Goal: Contribute content

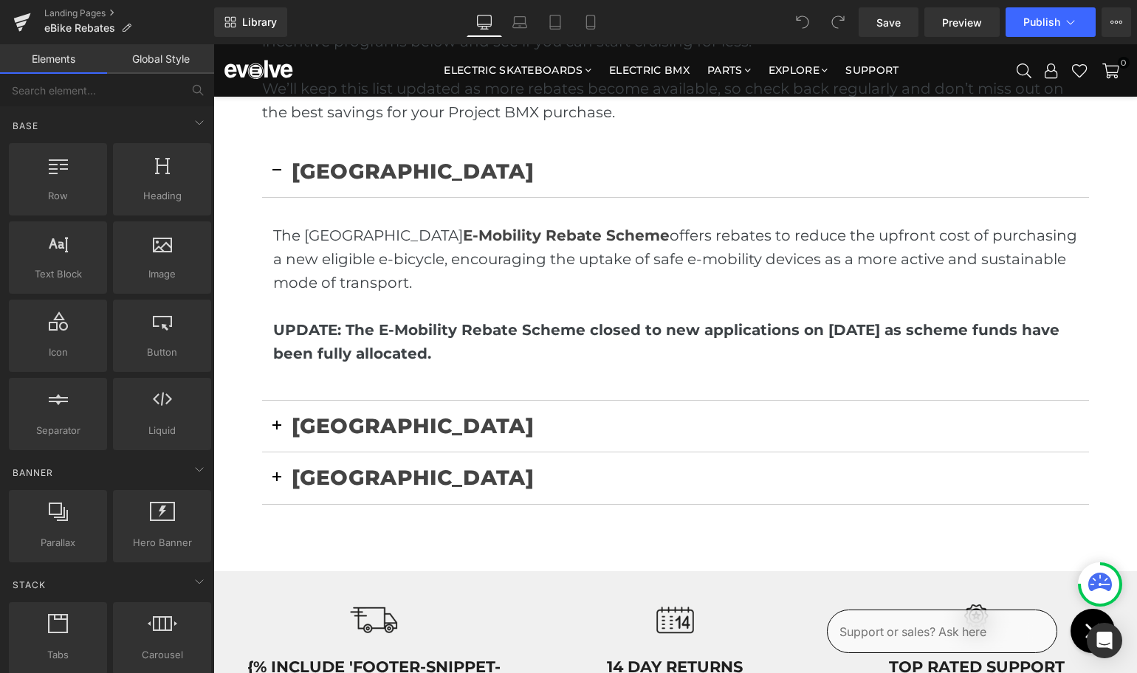
scroll to position [560, 0]
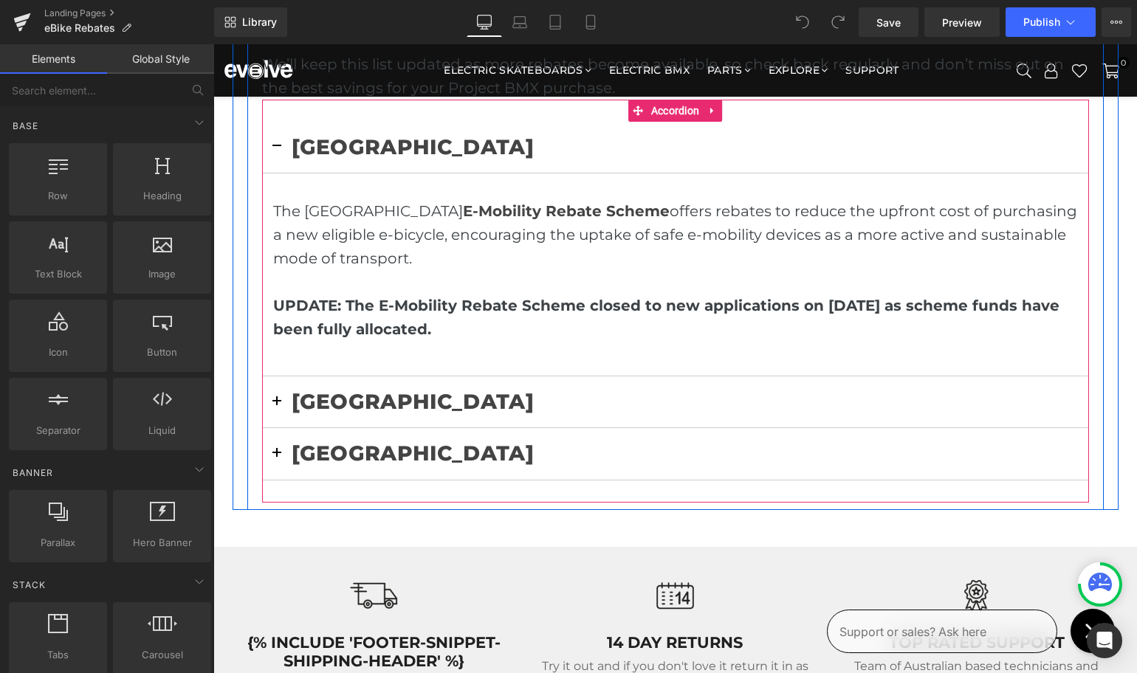
click at [277, 406] on span "button" at bounding box center [277, 406] width 0 height 0
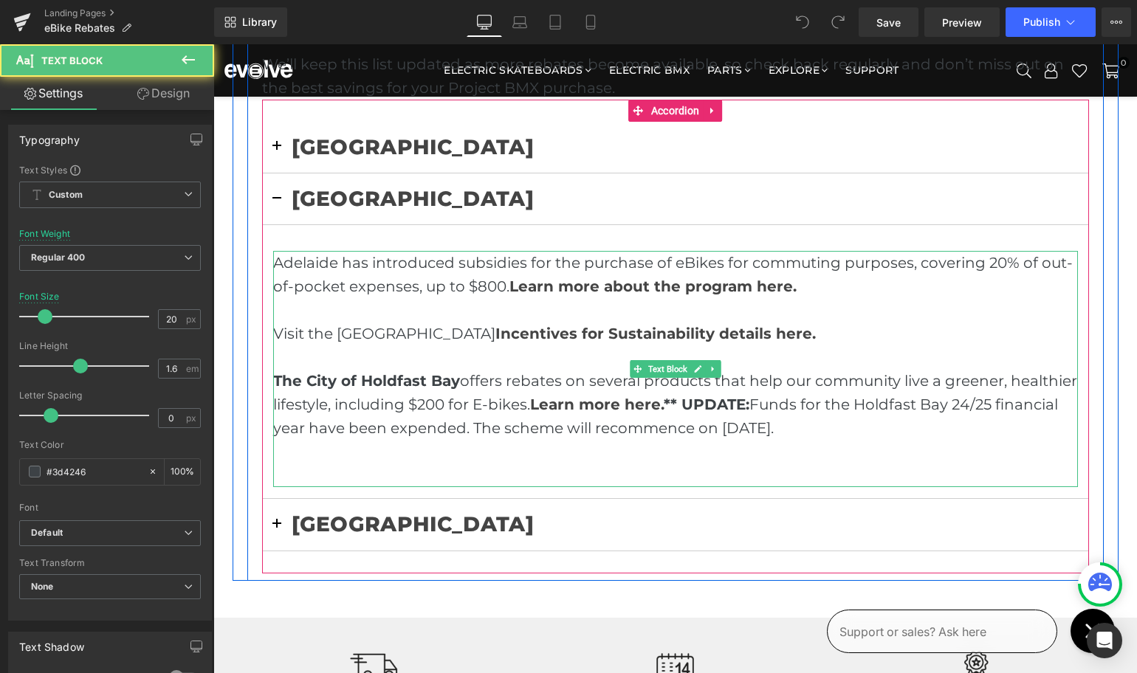
click at [481, 285] on p "Adelaide has introduced subsidies for the purchase of eBikes for commuting purp…" at bounding box center [675, 274] width 805 height 47
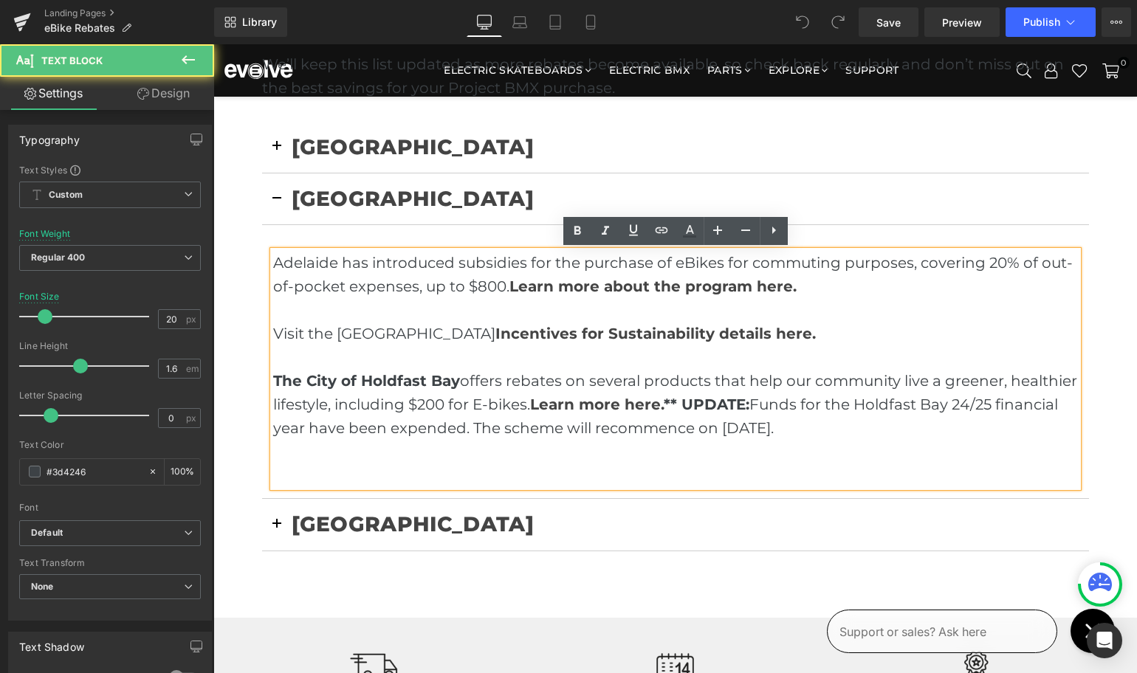
click at [483, 285] on p "Adelaide has introduced subsidies for the purchase of eBikes for commuting purp…" at bounding box center [675, 274] width 805 height 47
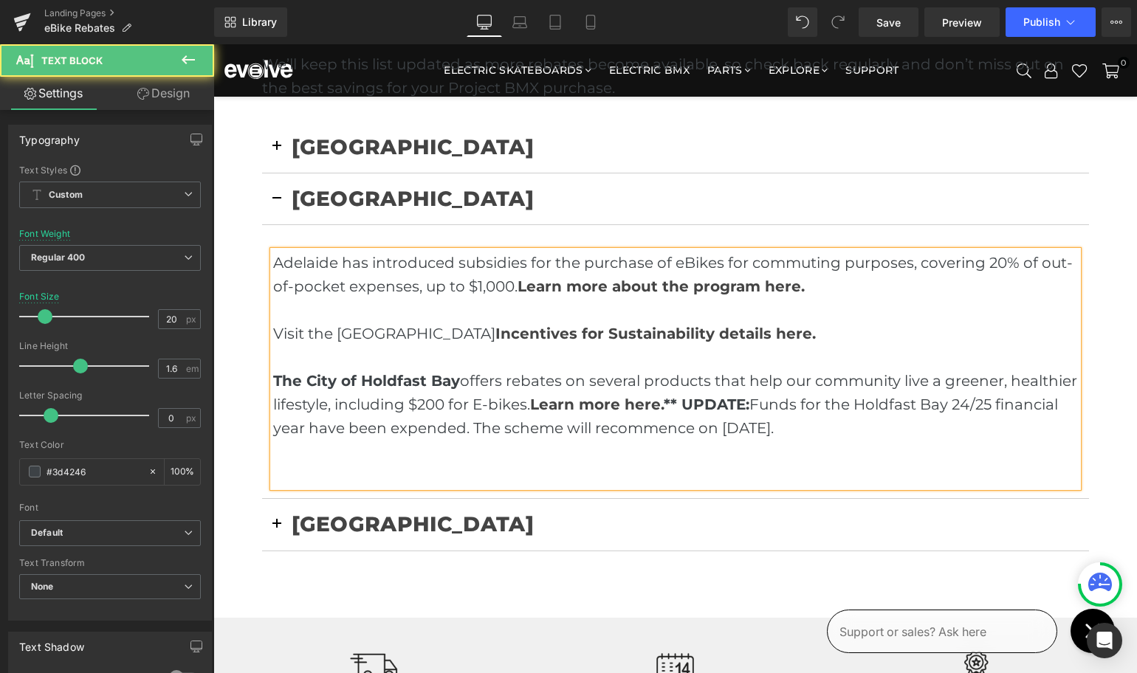
click at [808, 434] on p "The City of Holdfast Bay offers rebates on several products that help our commu…" at bounding box center [675, 404] width 805 height 71
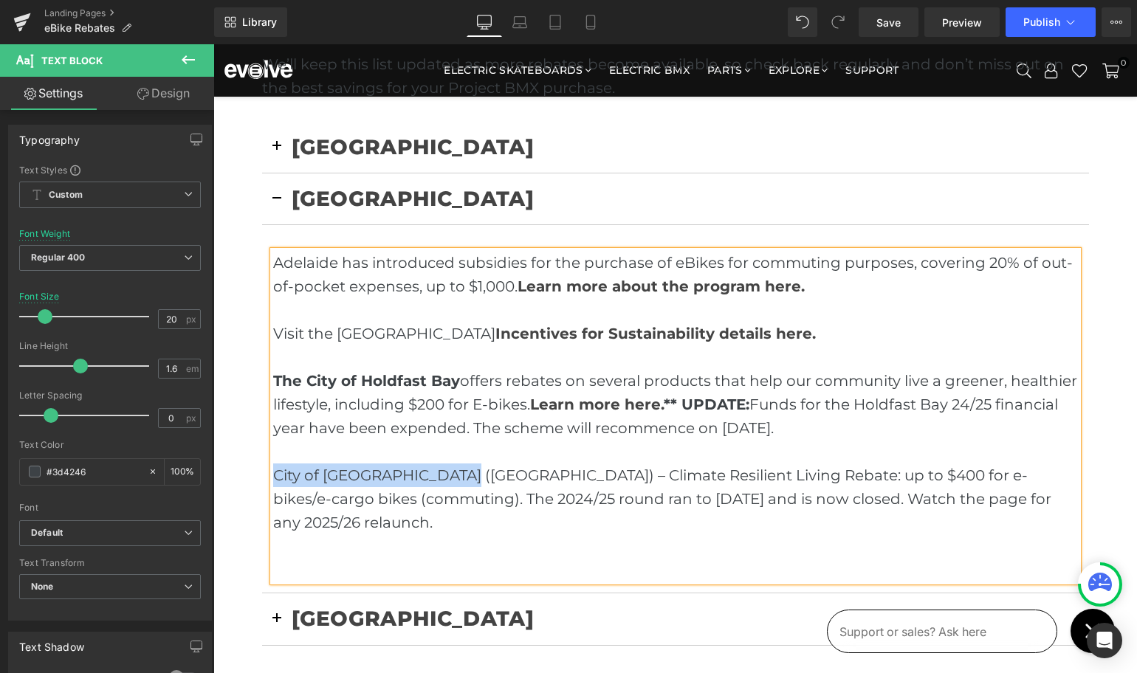
drag, startPoint x: 453, startPoint y: 475, endPoint x: 255, endPoint y: 474, distance: 197.8
click at [255, 474] on div "Chasing Project BMX savings? Your city or state might have an eBike subsidy wai…" at bounding box center [675, 317] width 856 height 701
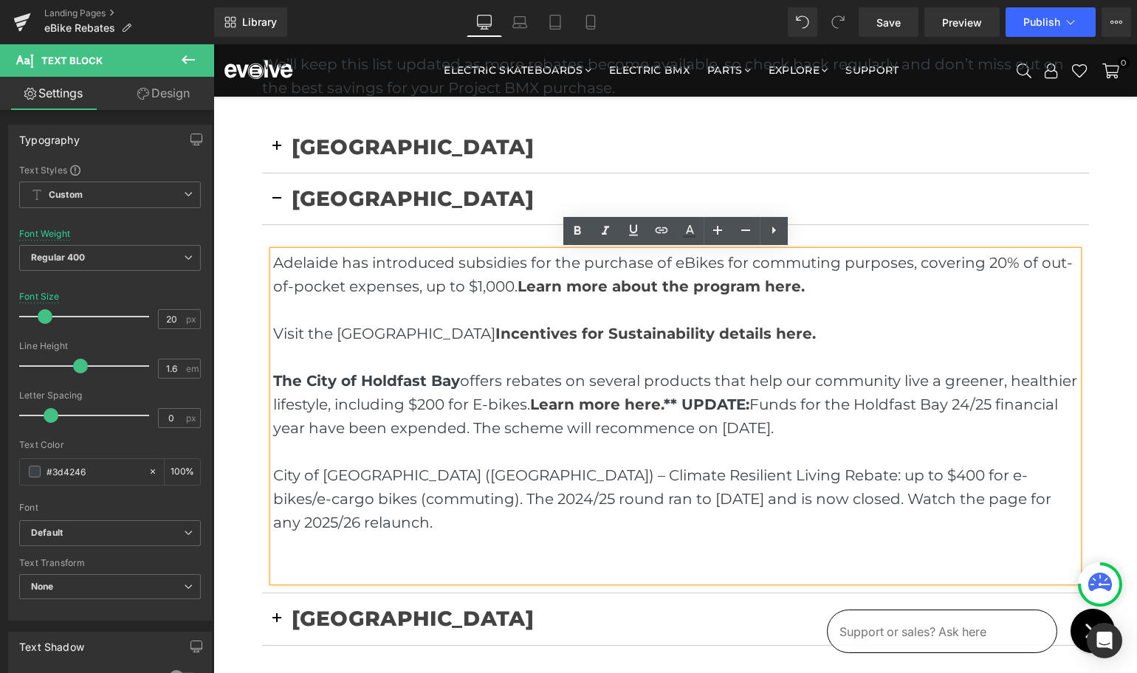
click at [458, 473] on p "City of [GEOGRAPHIC_DATA] ([GEOGRAPHIC_DATA]) – Climate Resilient Living Rebate…" at bounding box center [675, 499] width 805 height 71
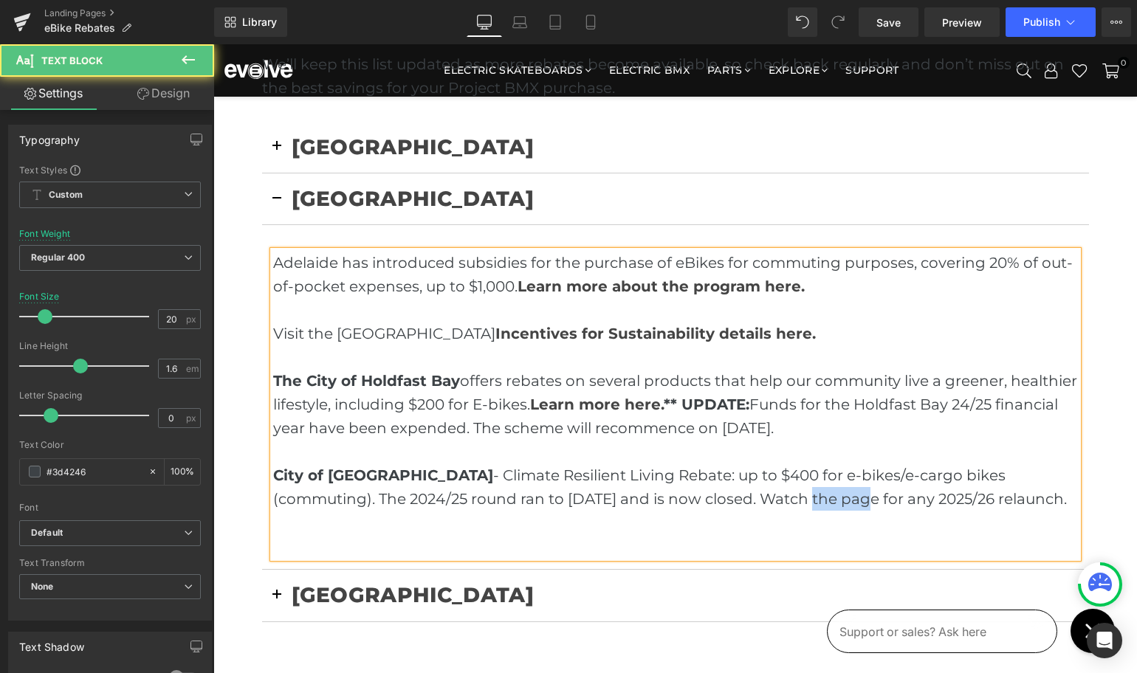
drag, startPoint x: 694, startPoint y: 503, endPoint x: 753, endPoint y: 502, distance: 59.1
click at [753, 502] on p "City of [GEOGRAPHIC_DATA] - Climate Resilient Living Rebate: up to $400 for e-b…" at bounding box center [675, 487] width 805 height 47
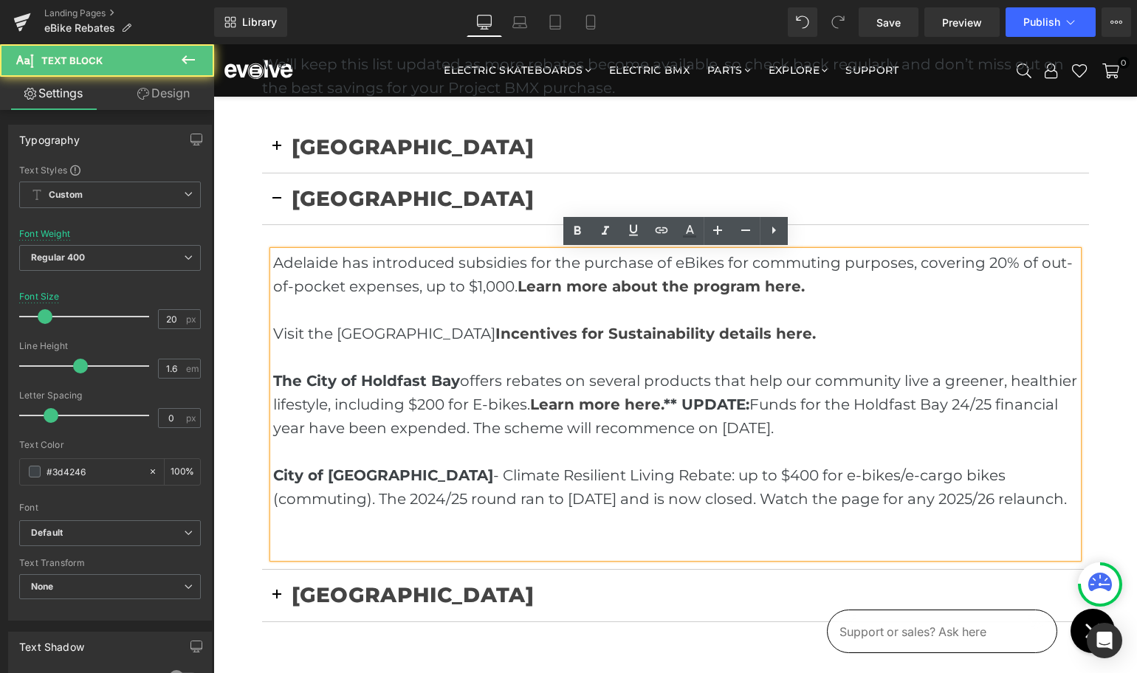
click at [759, 502] on p "City of [GEOGRAPHIC_DATA] - Climate Resilient Living Rebate: up to $400 for e-b…" at bounding box center [675, 487] width 805 height 47
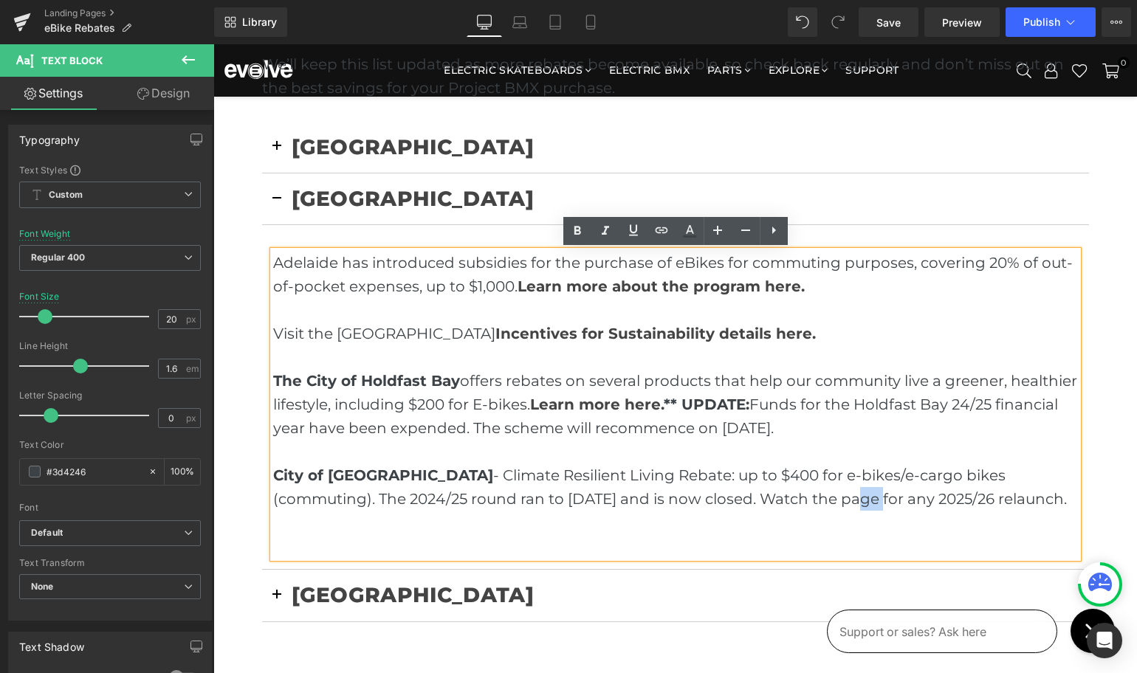
click at [755, 500] on p "City of [GEOGRAPHIC_DATA] - Climate Resilient Living Rebate: up to $400 for e-b…" at bounding box center [675, 487] width 805 height 47
click at [716, 499] on p "City of [GEOGRAPHIC_DATA] - Climate Resilient Living Rebate: up to $400 for e-b…" at bounding box center [675, 487] width 805 height 47
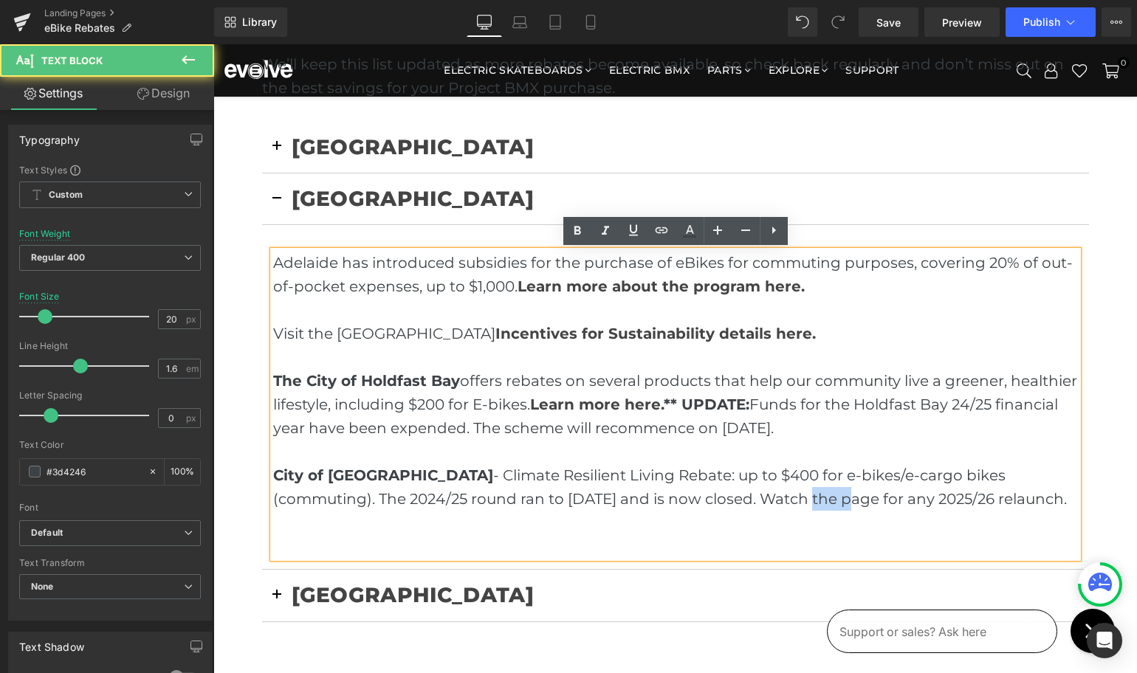
click at [716, 499] on p "City of [GEOGRAPHIC_DATA] - Climate Resilient Living Rebate: up to $400 for e-b…" at bounding box center [675, 487] width 805 height 47
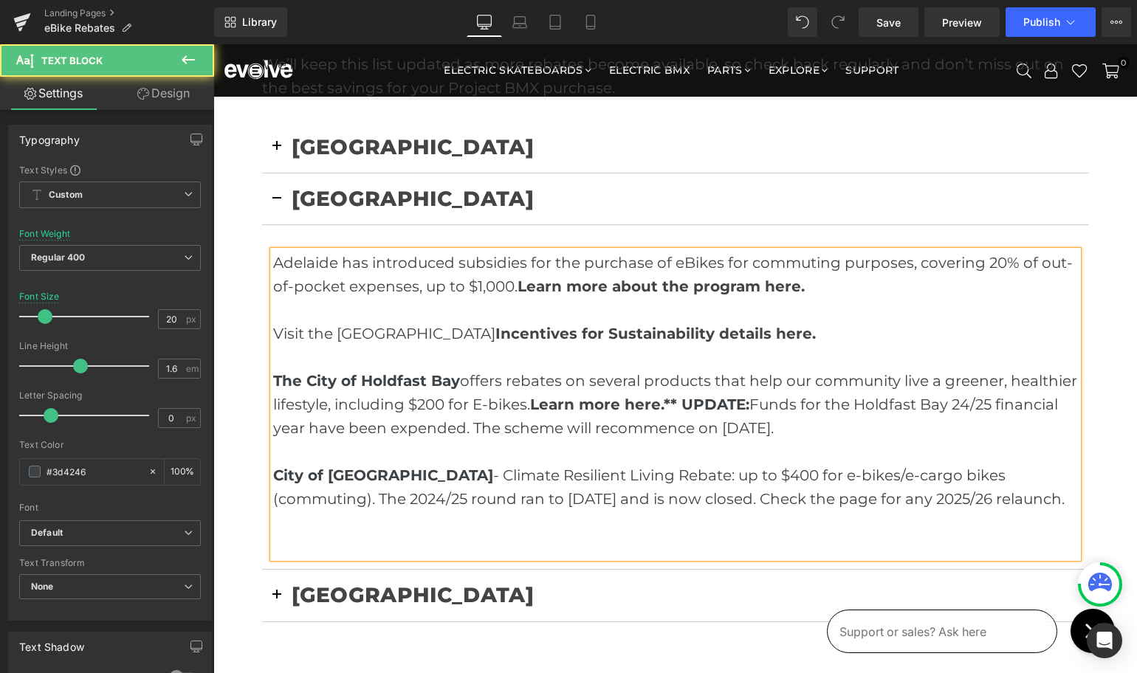
click at [763, 502] on p "City of [GEOGRAPHIC_DATA] - Climate Resilient Living Rebate: up to $400 for e-b…" at bounding box center [675, 487] width 805 height 47
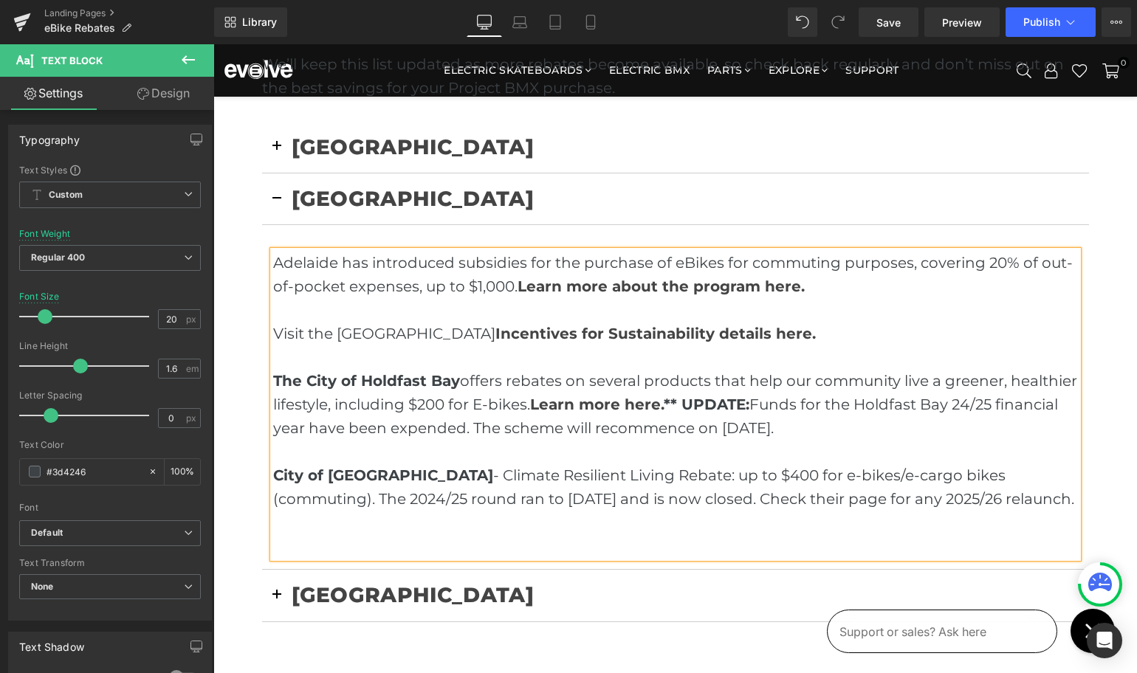
click at [747, 498] on p "City of [GEOGRAPHIC_DATA] - Climate Resilient Living Rebate: up to $400 for e-b…" at bounding box center [675, 487] width 805 height 47
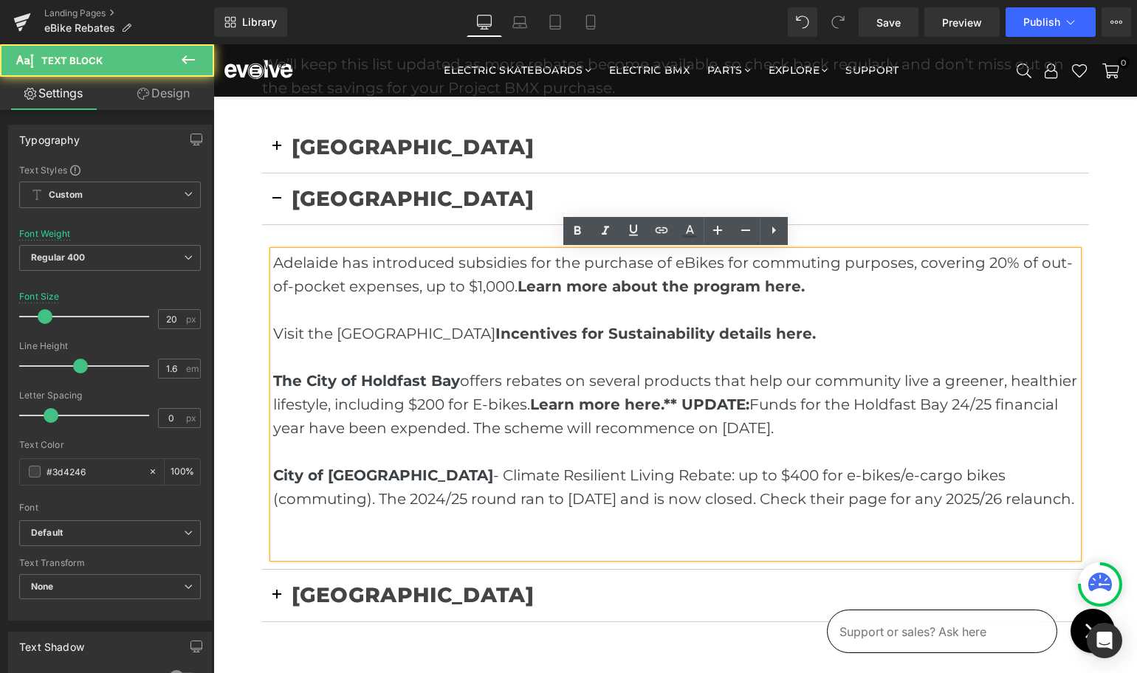
click at [728, 497] on p "City of [GEOGRAPHIC_DATA] - Climate Resilient Living Rebate: up to $400 for e-b…" at bounding box center [675, 487] width 805 height 47
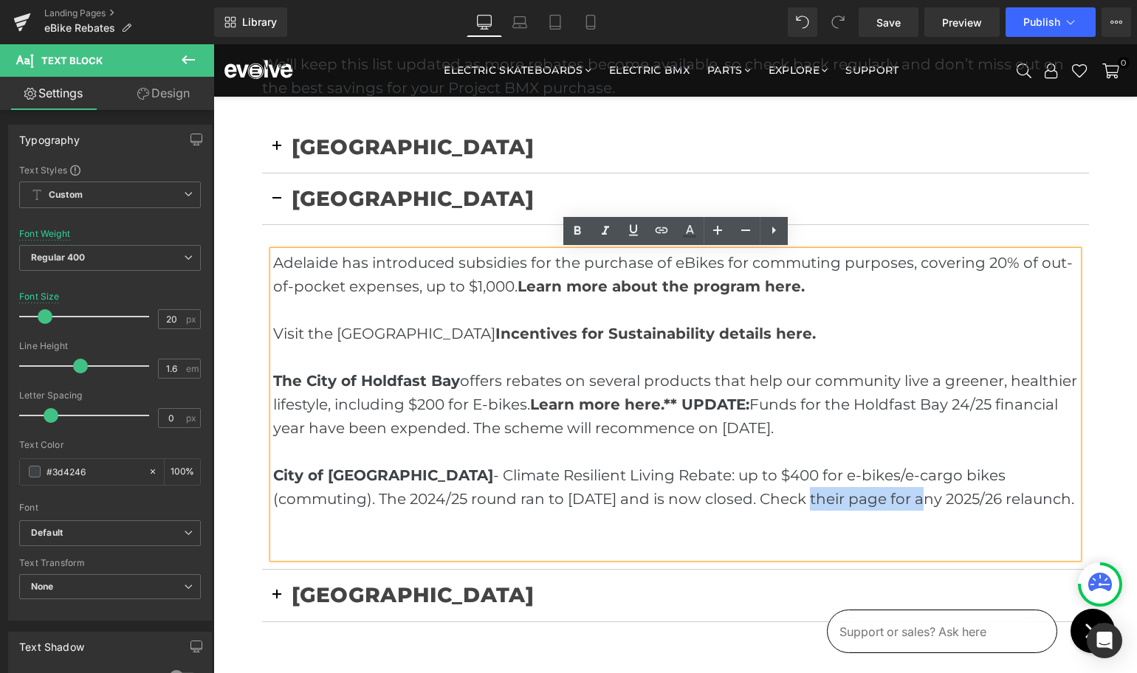
drag, startPoint x: 728, startPoint y: 497, endPoint x: 807, endPoint y: 496, distance: 79.0
click at [807, 496] on p "City of [GEOGRAPHIC_DATA] - Climate Resilient Living Rebate: up to $400 for e-b…" at bounding box center [675, 487] width 805 height 47
click at [658, 228] on icon at bounding box center [661, 230] width 13 height 6
click at [805, 540] on input "text" at bounding box center [794, 532] width 227 height 37
paste input "[URL][DOMAIN_NAME]"
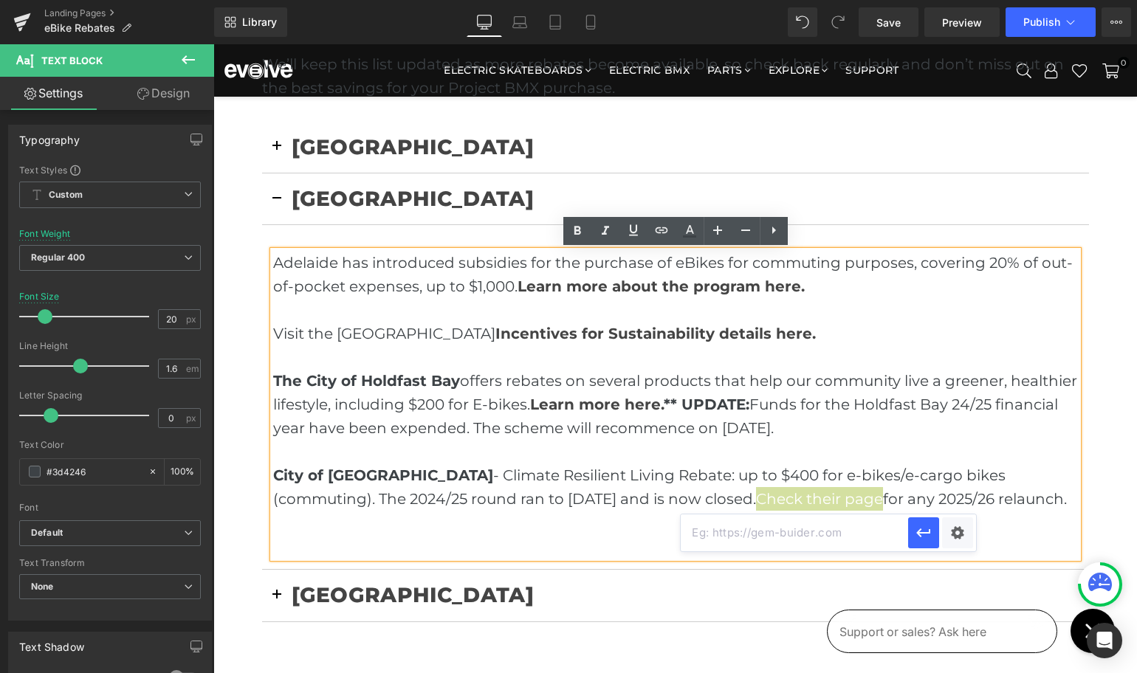
type input "[URL][DOMAIN_NAME]"
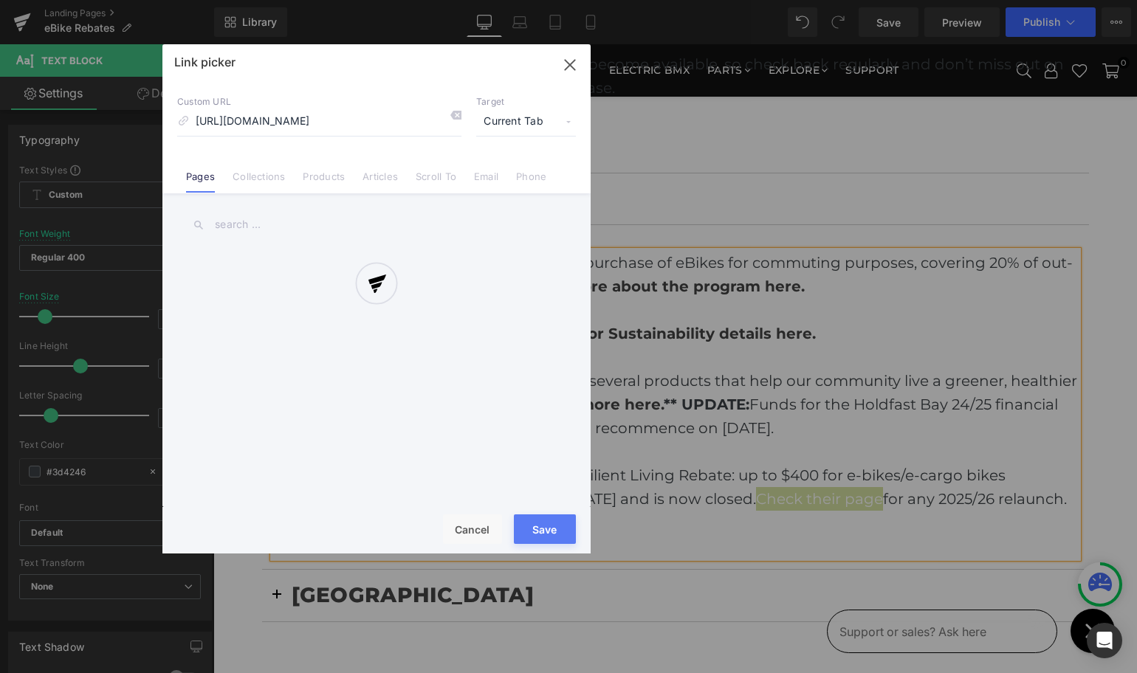
click at [956, 0] on div "Text Color Highlight Color #333333 Edit or remove link: Edit - Unlink - Cancel …" at bounding box center [568, 0] width 1137 height 0
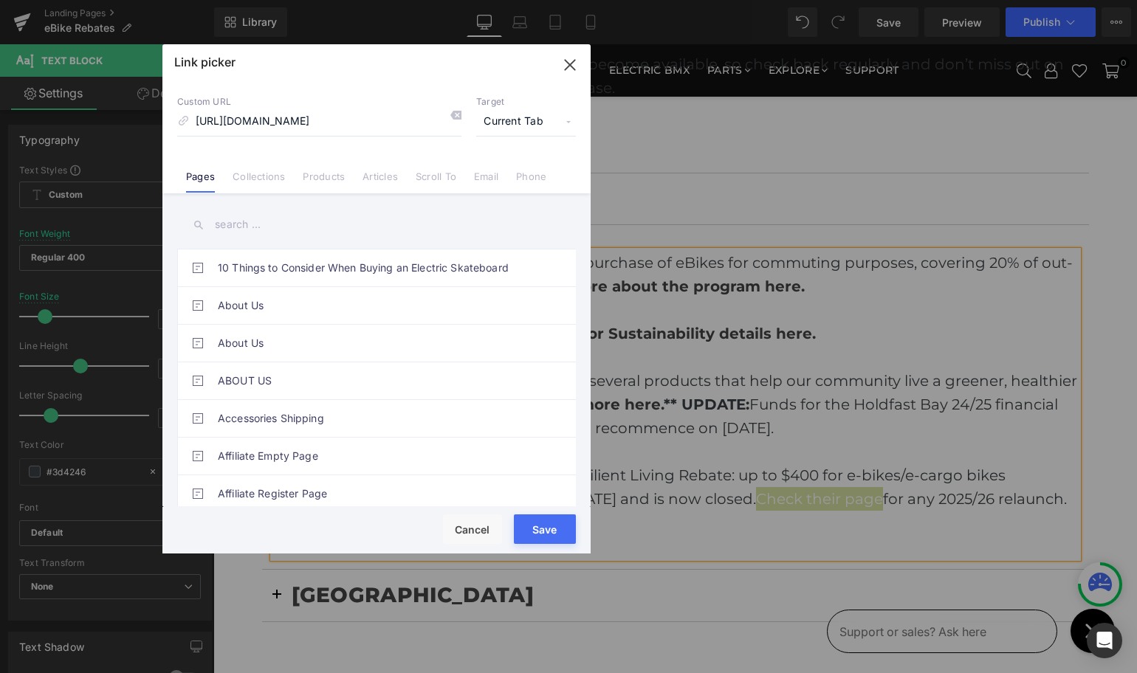
click at [520, 133] on span "Current Tab" at bounding box center [526, 122] width 100 height 28
click at [506, 174] on li "New Tab" at bounding box center [526, 175] width 114 height 26
click at [554, 526] on button "Save" at bounding box center [545, 529] width 62 height 30
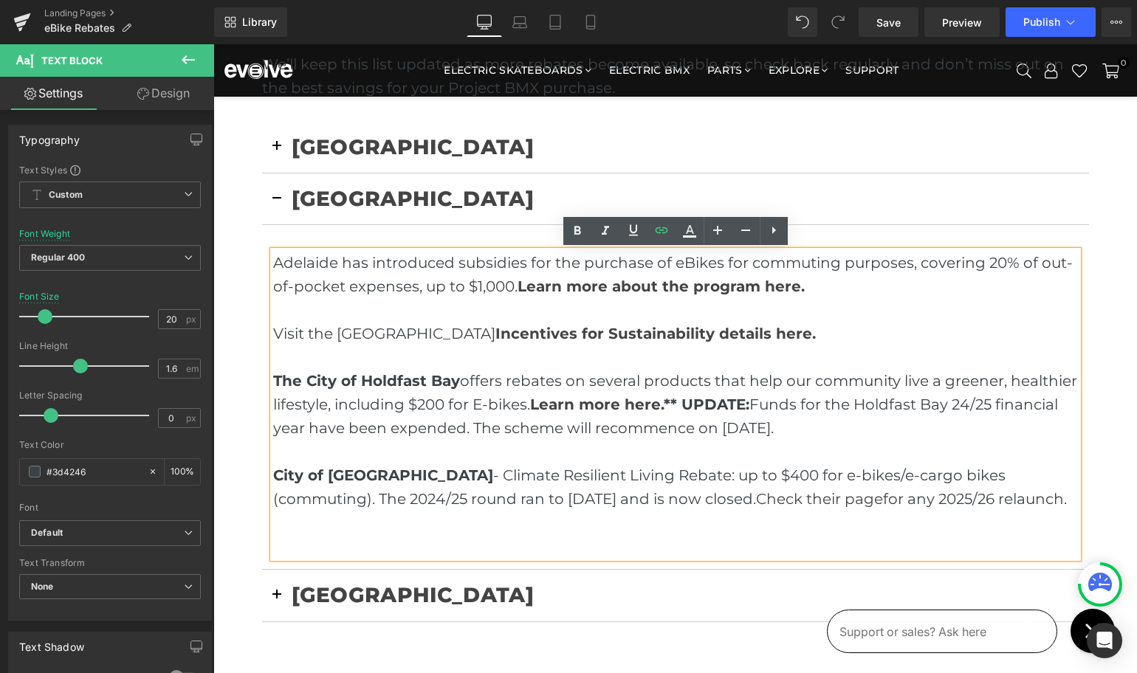
click at [650, 462] on p at bounding box center [675, 452] width 805 height 24
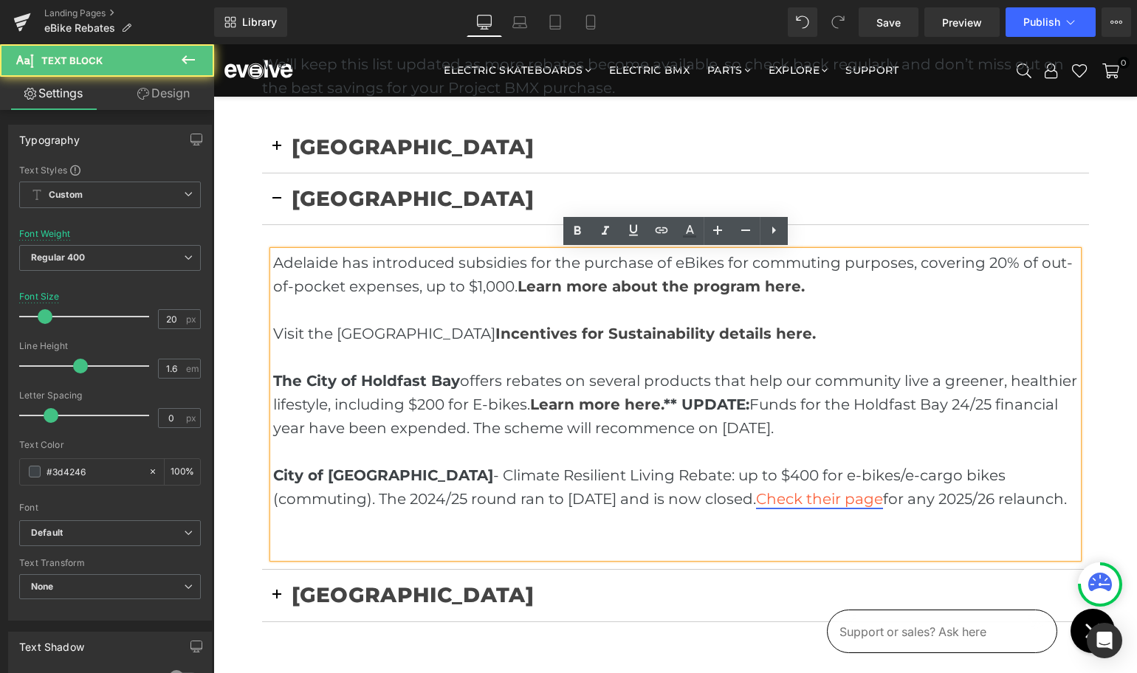
click at [756, 497] on link "Check their page" at bounding box center [819, 499] width 127 height 18
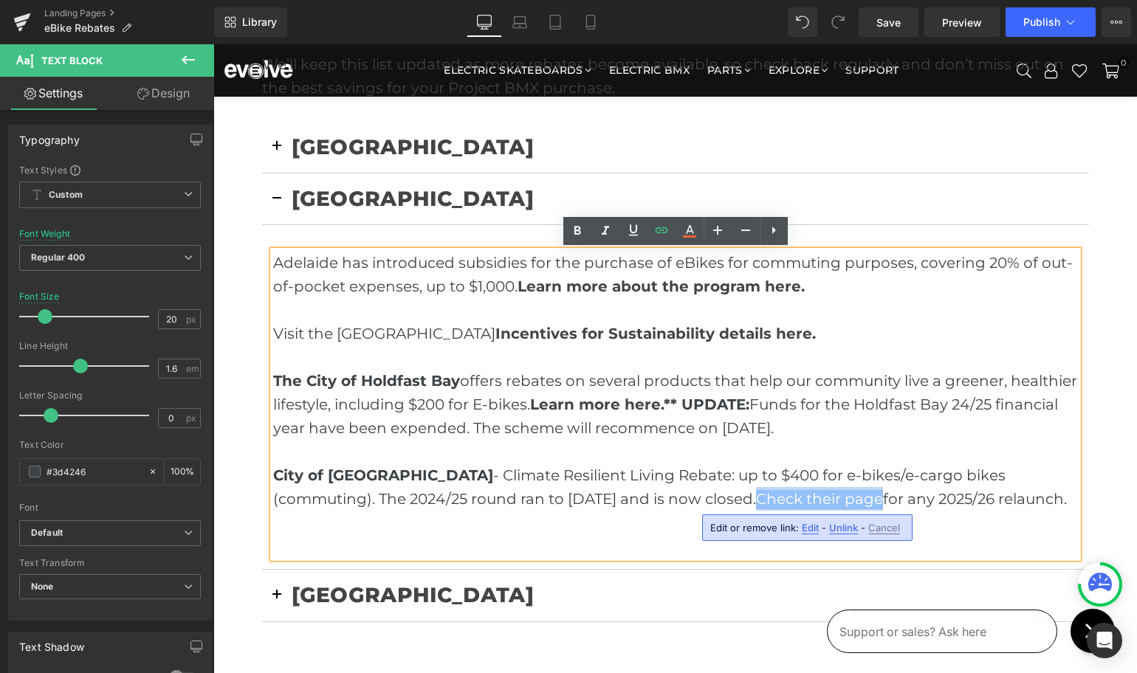
drag, startPoint x: 700, startPoint y: 497, endPoint x: 810, endPoint y: 495, distance: 110.0
click at [810, 495] on link "Check their page" at bounding box center [819, 499] width 127 height 18
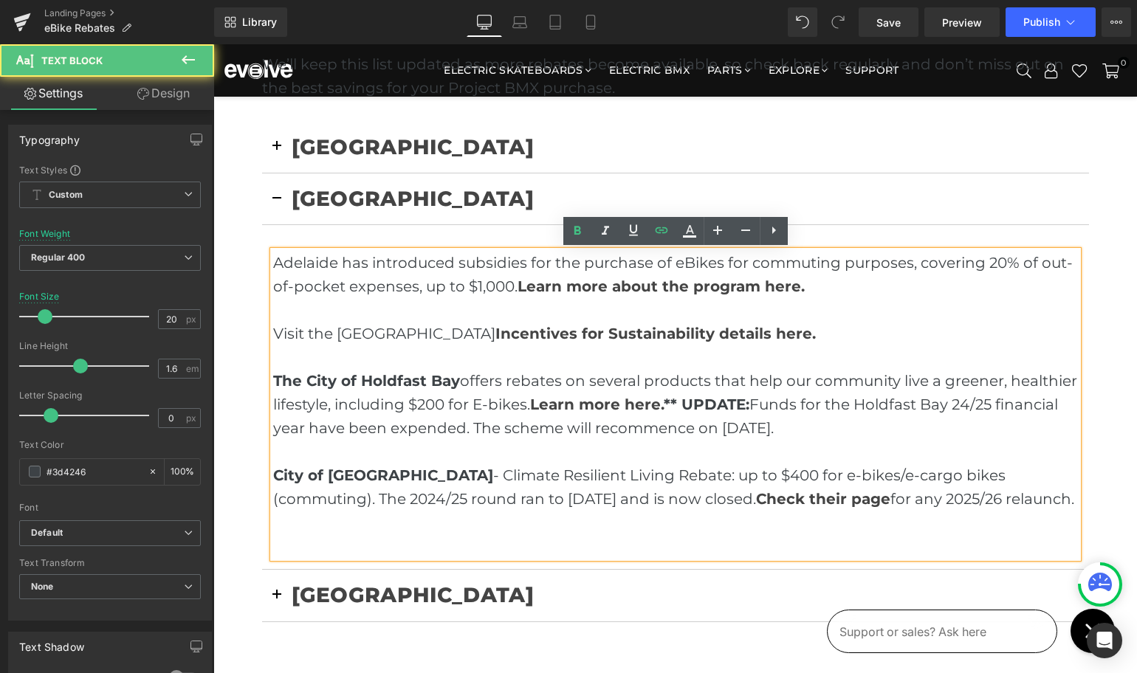
click at [643, 456] on p at bounding box center [675, 452] width 805 height 24
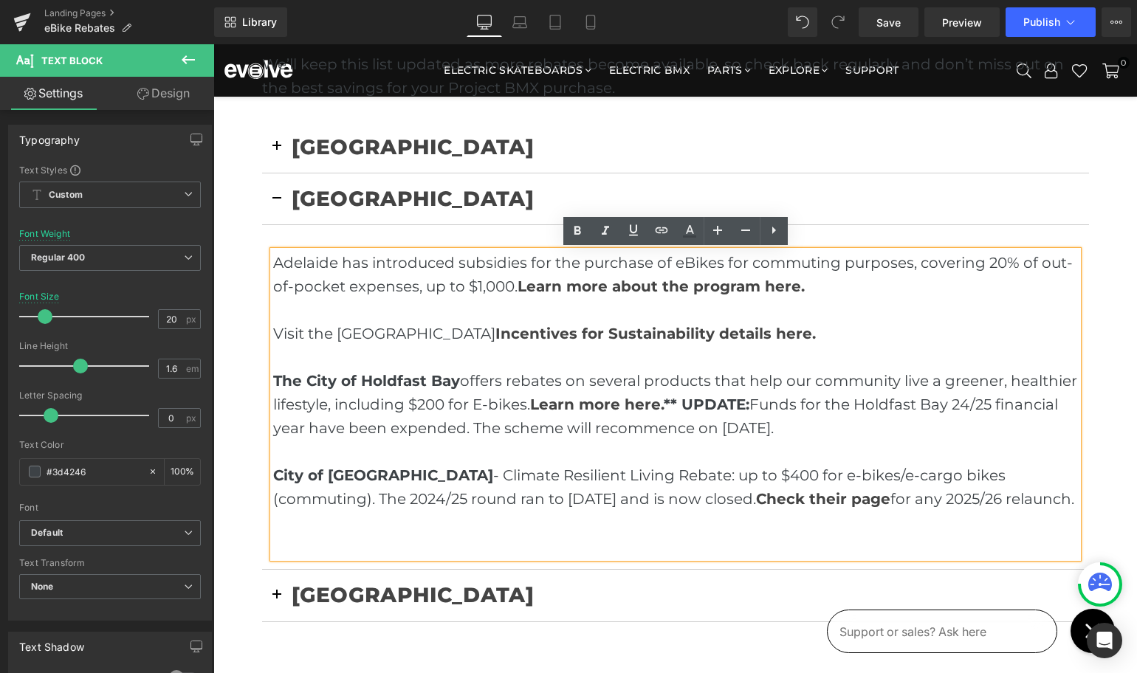
drag, startPoint x: 669, startPoint y: 402, endPoint x: 799, endPoint y: 423, distance: 132.3
click at [799, 423] on p "The City of Holdfast Bay offers rebates on several products that help our commu…" at bounding box center [675, 404] width 805 height 71
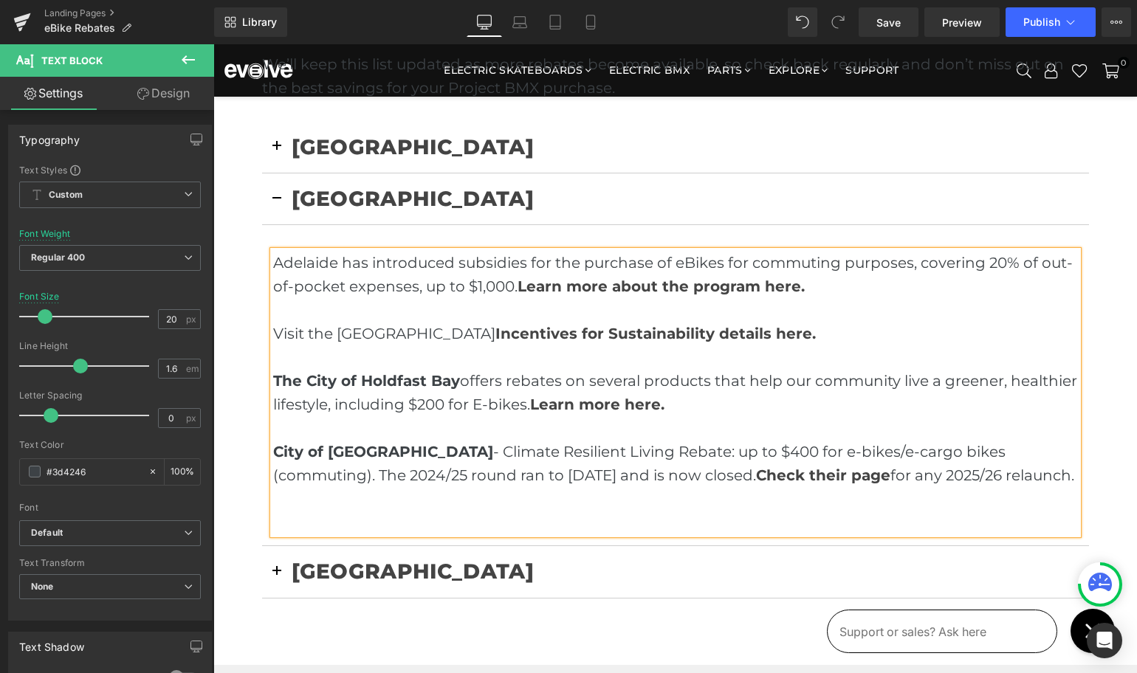
click at [1019, 480] on p "City of [GEOGRAPHIC_DATA] - Climate Resilient Living Rebate: up to $400 for e-b…" at bounding box center [675, 463] width 805 height 47
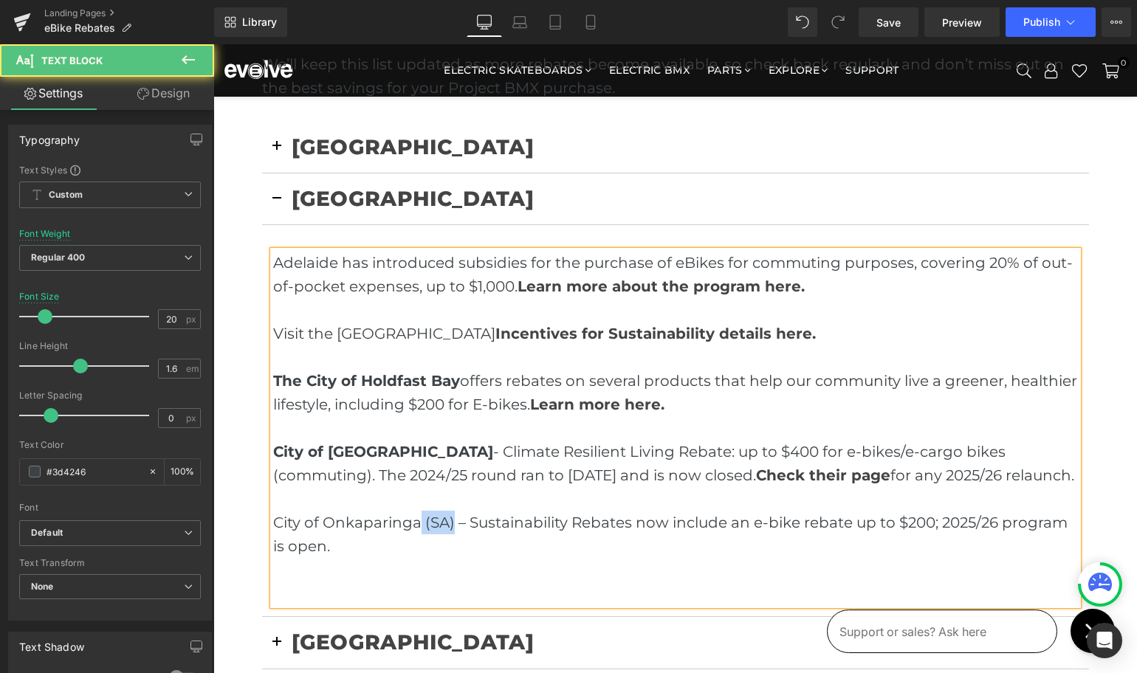
drag, startPoint x: 454, startPoint y: 522, endPoint x: 418, endPoint y: 518, distance: 36.4
click at [418, 518] on p "City of [GEOGRAPHIC_DATA] - Climate Resilient Living Rebate: up to $400 for e-b…" at bounding box center [675, 499] width 805 height 118
drag, startPoint x: 428, startPoint y: 523, endPoint x: 416, endPoint y: 523, distance: 11.8
click at [416, 523] on p "City of [GEOGRAPHIC_DATA] - Climate Resilient Living Rebate: up to $400 for e-b…" at bounding box center [675, 499] width 805 height 118
drag, startPoint x: 437, startPoint y: 454, endPoint x: 427, endPoint y: 454, distance: 9.6
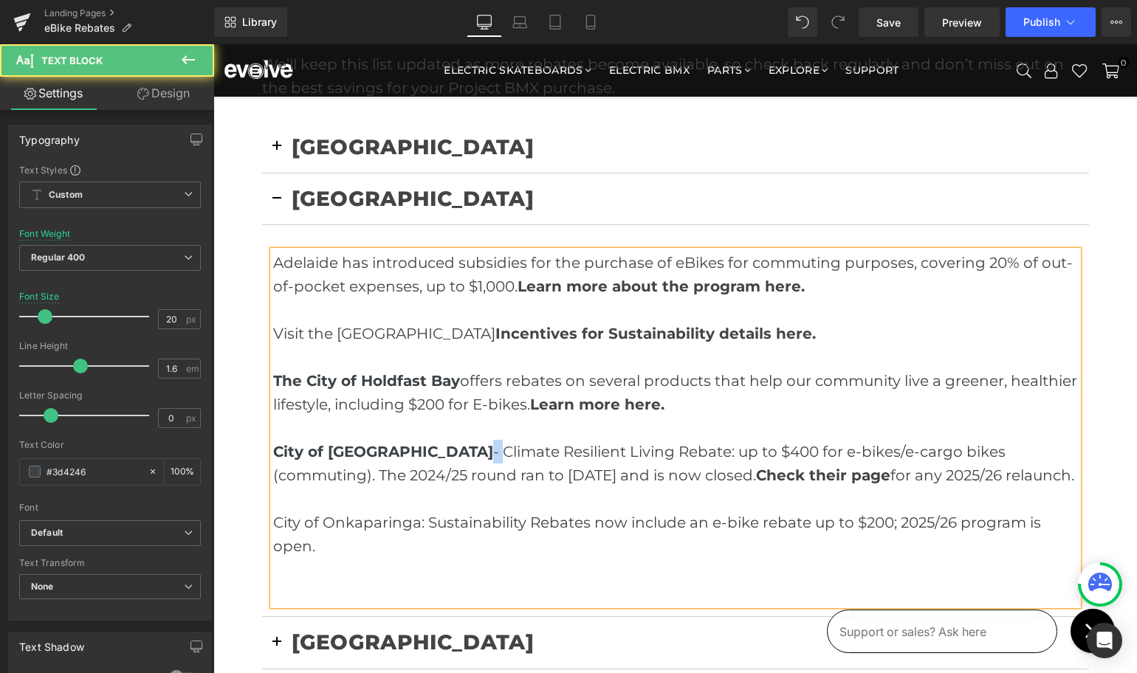
click at [427, 454] on p "City of [GEOGRAPHIC_DATA] - Climate Resilient Living Rebate: up to $400 for e-b…" at bounding box center [675, 499] width 805 height 118
drag, startPoint x: 417, startPoint y: 522, endPoint x: 244, endPoint y: 520, distance: 172.7
click at [244, 520] on div "Chasing Project BMX savings? Your city or state might have an eBike subsidy wai…" at bounding box center [676, 329] width 886 height 740
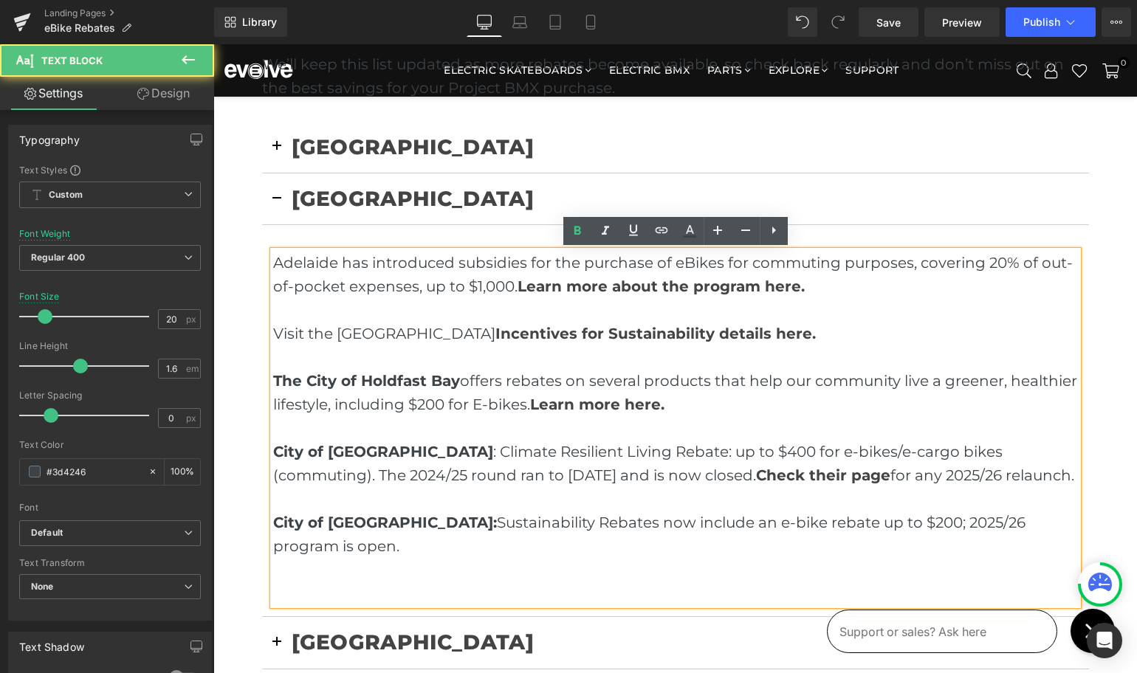
click at [907, 523] on p "City of [GEOGRAPHIC_DATA] : Climate Resilient Living Rebate: up to $400 for e-b…" at bounding box center [675, 499] width 805 height 118
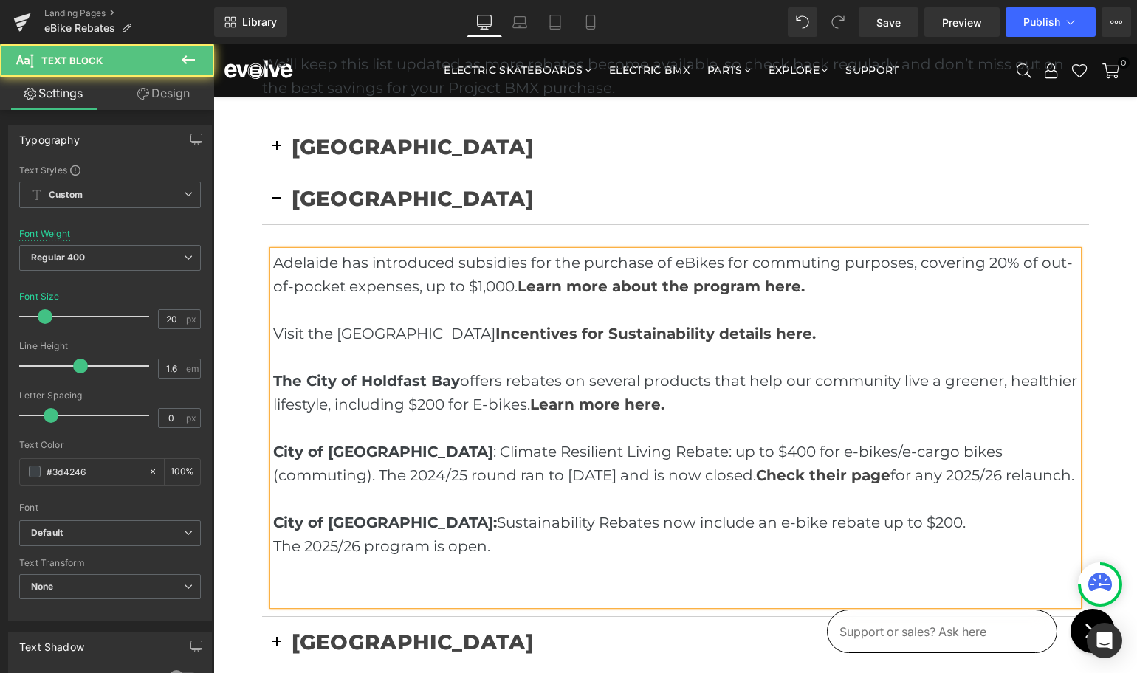
click at [498, 545] on p "City of [GEOGRAPHIC_DATA] : Climate Resilient Living Rebate: up to $400 for e-b…" at bounding box center [675, 499] width 805 height 118
drag, startPoint x: 496, startPoint y: 543, endPoint x: 737, endPoint y: 544, distance: 241.4
click at [739, 544] on p "City of [GEOGRAPHIC_DATA] : Climate Resilient Living Rebate: up to $400 for e-b…" at bounding box center [675, 499] width 805 height 118
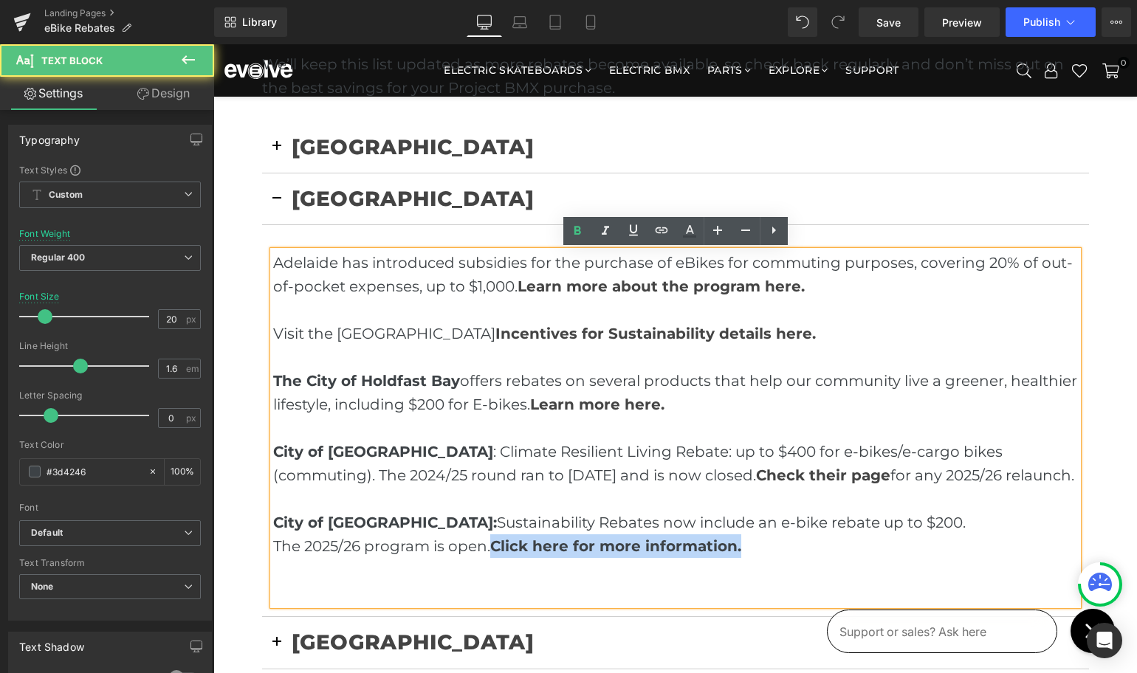
click at [742, 551] on p "City of [GEOGRAPHIC_DATA] : Climate Resilient Living Rebate: up to $400 for e-b…" at bounding box center [675, 499] width 805 height 118
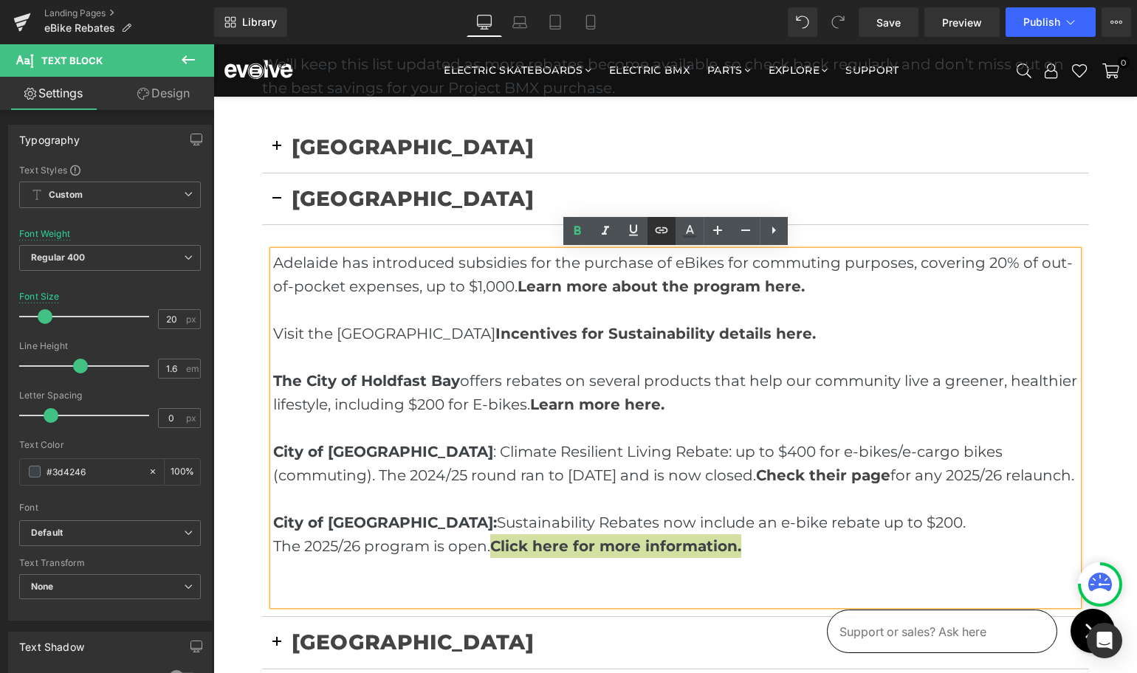
click at [657, 230] on icon at bounding box center [662, 230] width 18 height 18
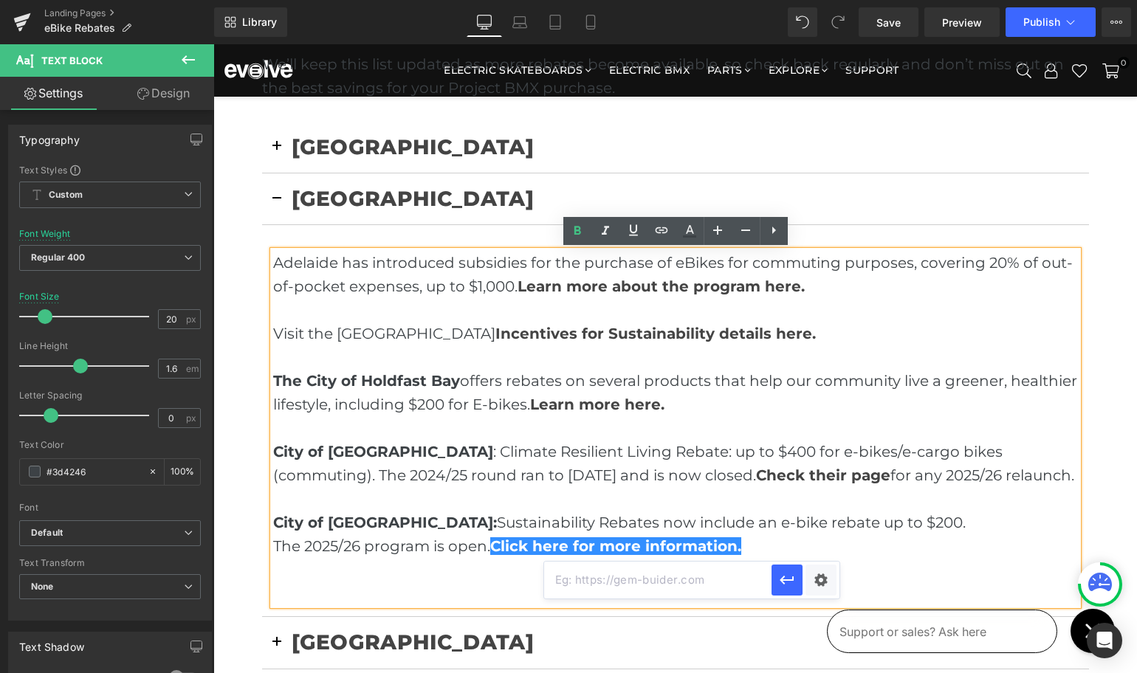
click at [607, 585] on input "text" at bounding box center [657, 580] width 227 height 37
paste input "[URL][DOMAIN_NAME]"
click at [818, 0] on div "Text Color Highlight Color #333333 Edit or remove link: Edit - Unlink - Cancel …" at bounding box center [568, 0] width 1137 height 0
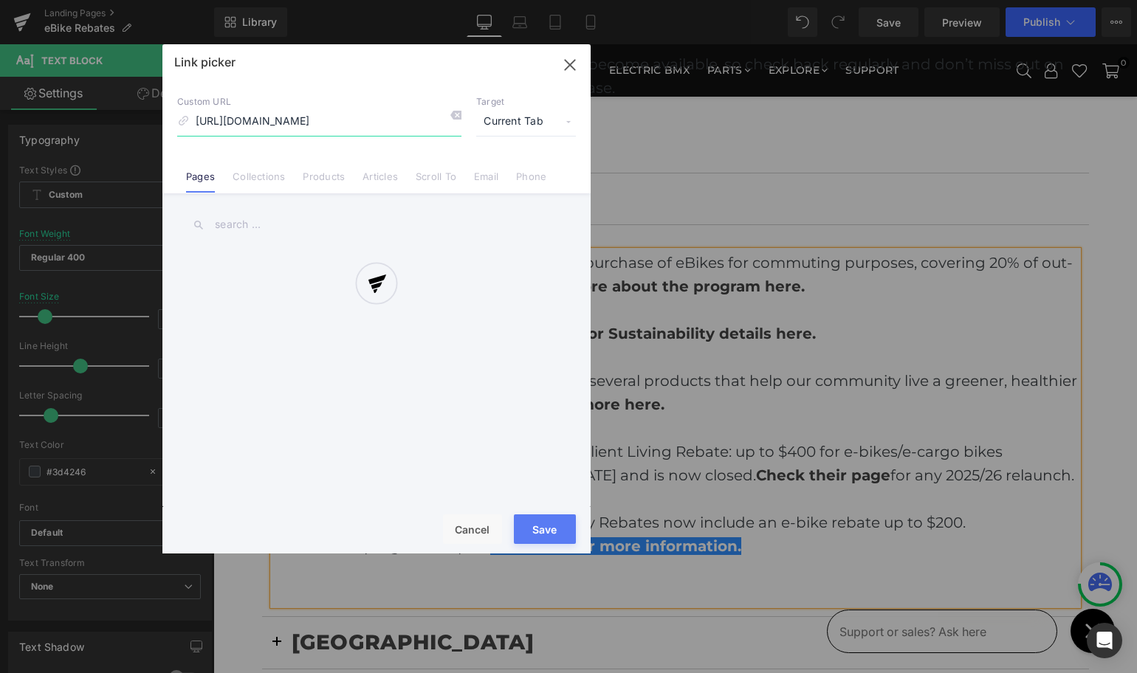
scroll to position [0, 279]
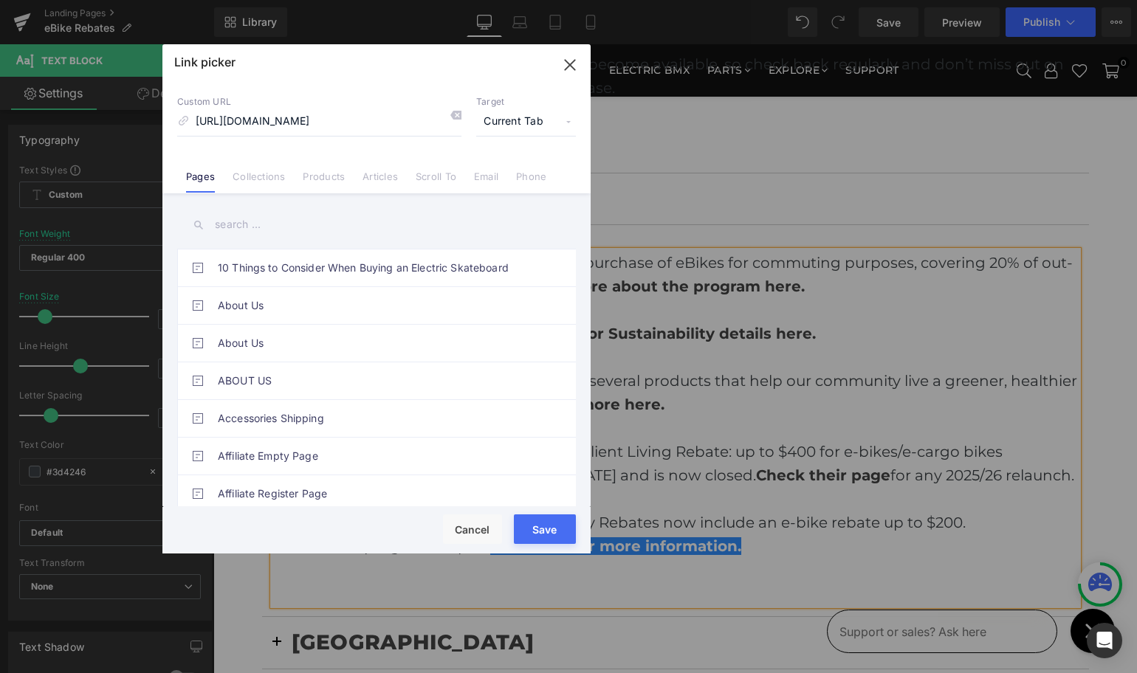
click at [506, 120] on span "Current Tab" at bounding box center [526, 122] width 100 height 28
click at [501, 173] on li "New Tab" at bounding box center [526, 175] width 114 height 26
click at [545, 529] on button "Save" at bounding box center [545, 529] width 62 height 30
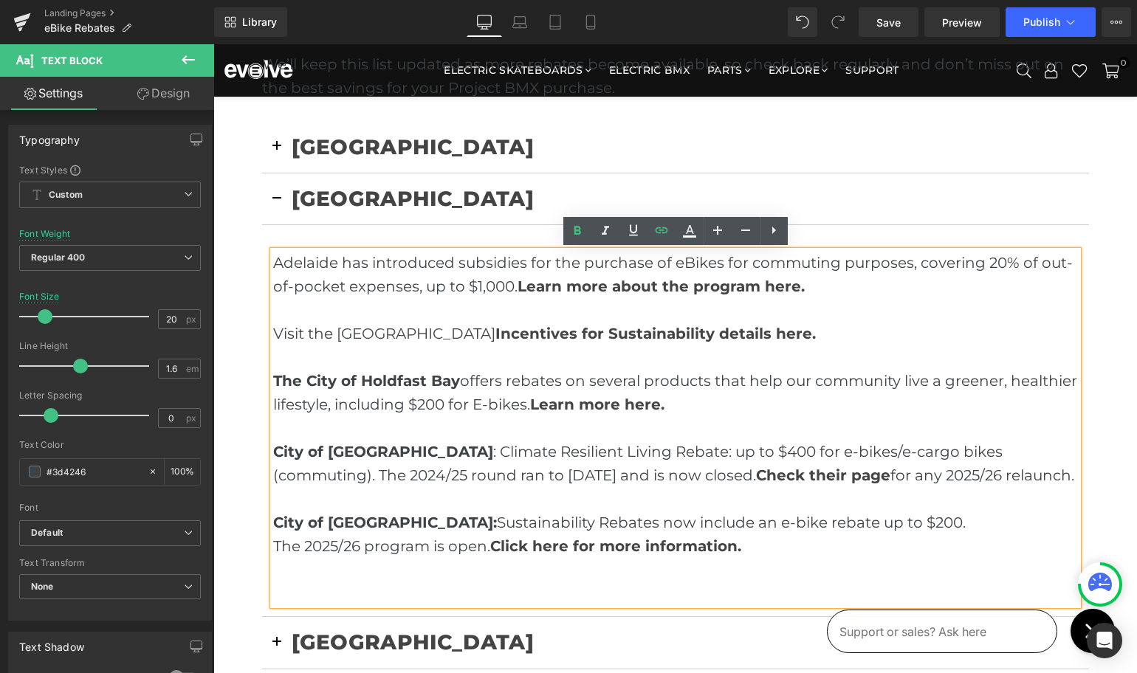
click at [534, 506] on p "City of [GEOGRAPHIC_DATA] : Climate Resilient Living Rebate: up to $400 for e-b…" at bounding box center [675, 499] width 805 height 118
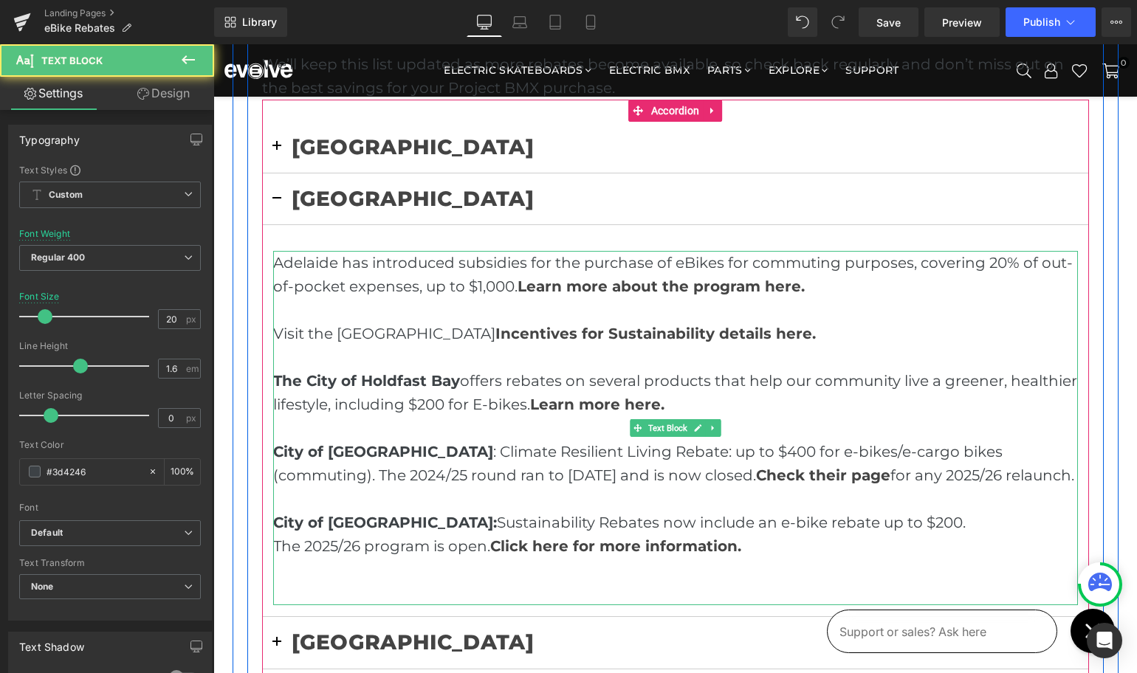
click at [793, 552] on p "City of [GEOGRAPHIC_DATA] : Climate Resilient Living Rebate: up to $400 for e-b…" at bounding box center [675, 499] width 805 height 118
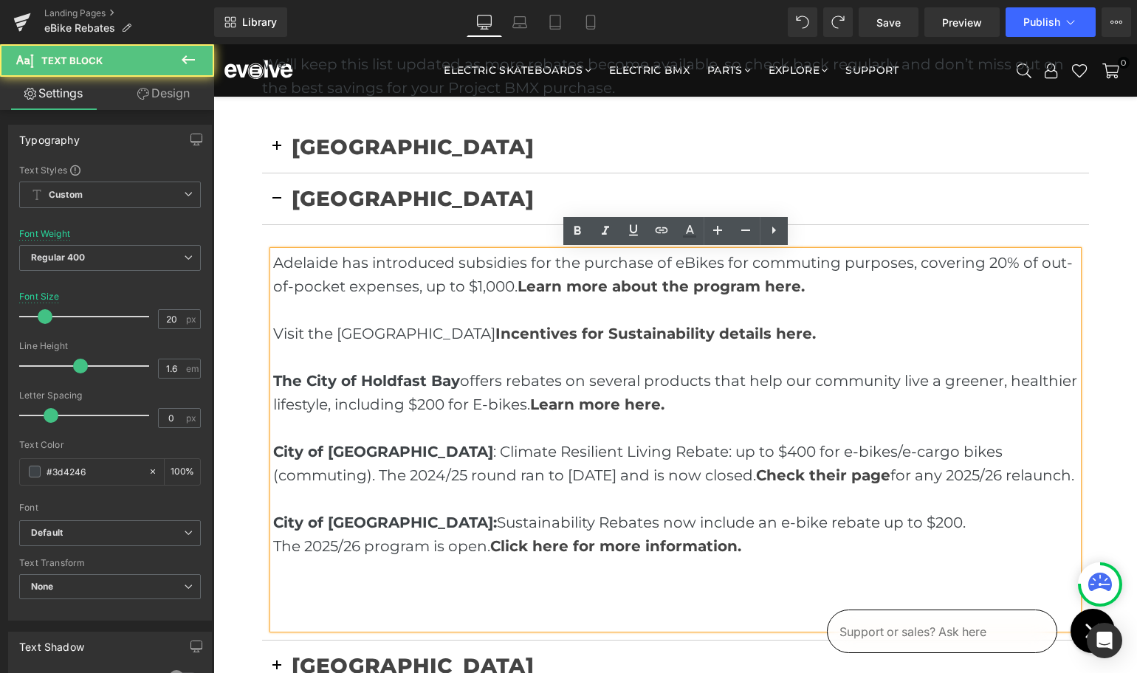
click at [569, 589] on p at bounding box center [675, 594] width 805 height 24
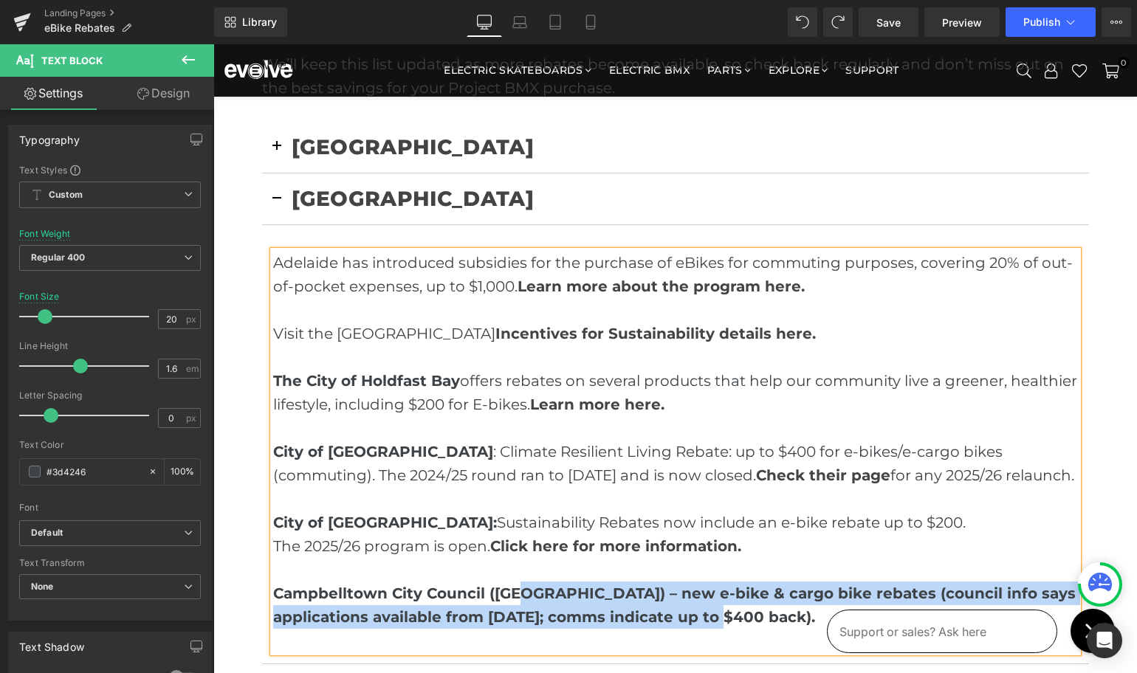
drag, startPoint x: 750, startPoint y: 622, endPoint x: 517, endPoint y: 588, distance: 235.6
click at [517, 588] on p "Campbelltown City Council ([GEOGRAPHIC_DATA]) – new e-bike & cargo bike rebates…" at bounding box center [675, 605] width 805 height 47
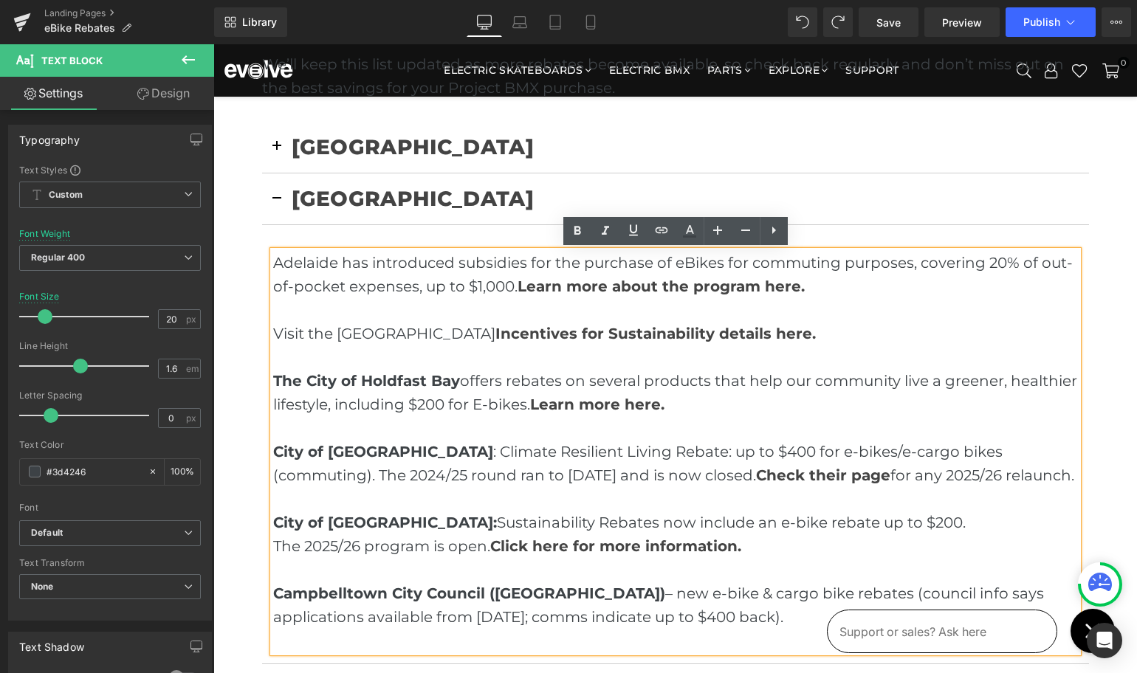
click at [520, 593] on p "Campbelltown City Council ([GEOGRAPHIC_DATA]) – new e-bike & cargo bike rebates…" at bounding box center [675, 605] width 805 height 47
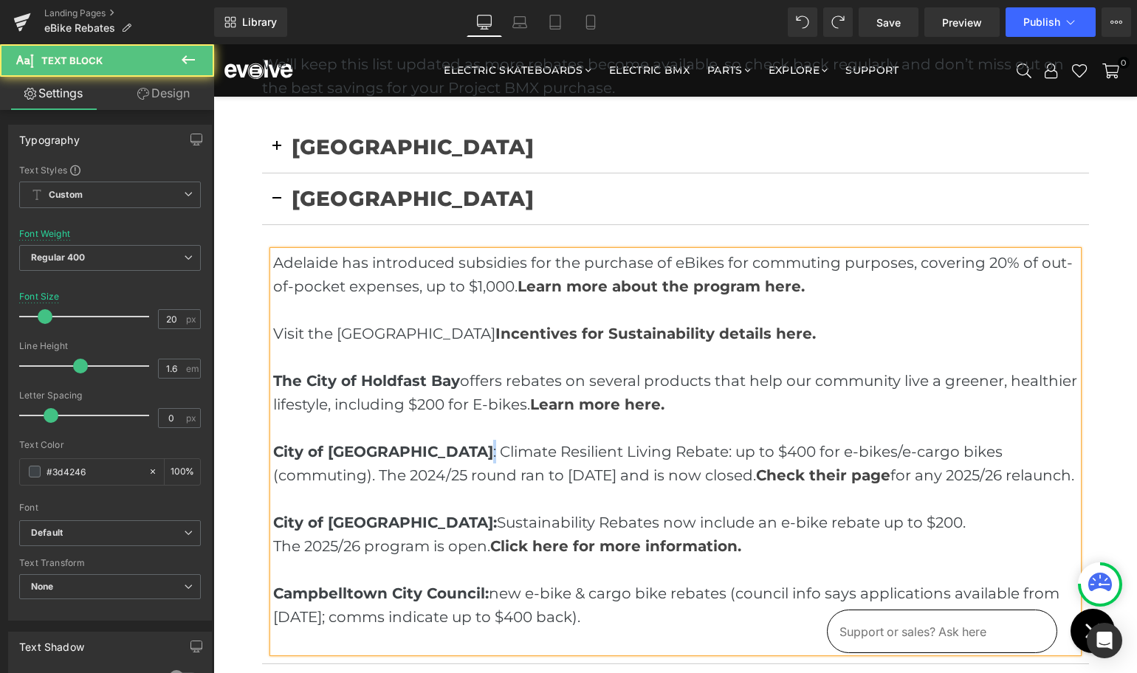
click at [426, 455] on p "City of [GEOGRAPHIC_DATA] : Climate Resilient Living Rebate: up to $400 for e-b…" at bounding box center [675, 499] width 805 height 118
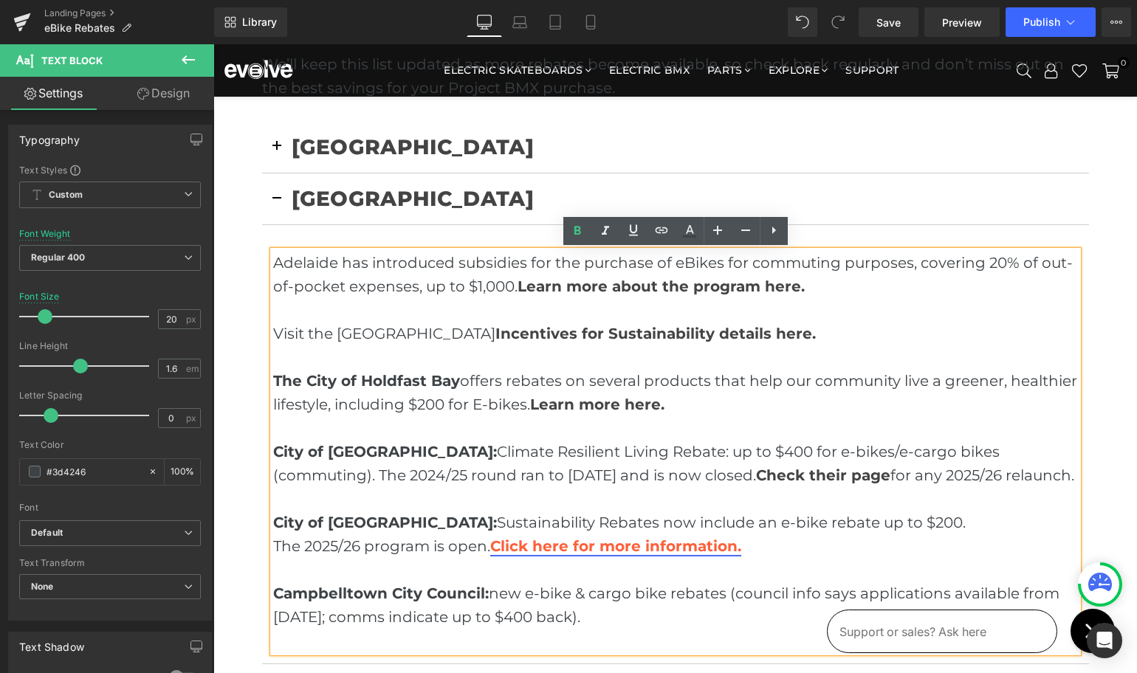
click at [507, 541] on link "Click here for more information." at bounding box center [615, 546] width 251 height 18
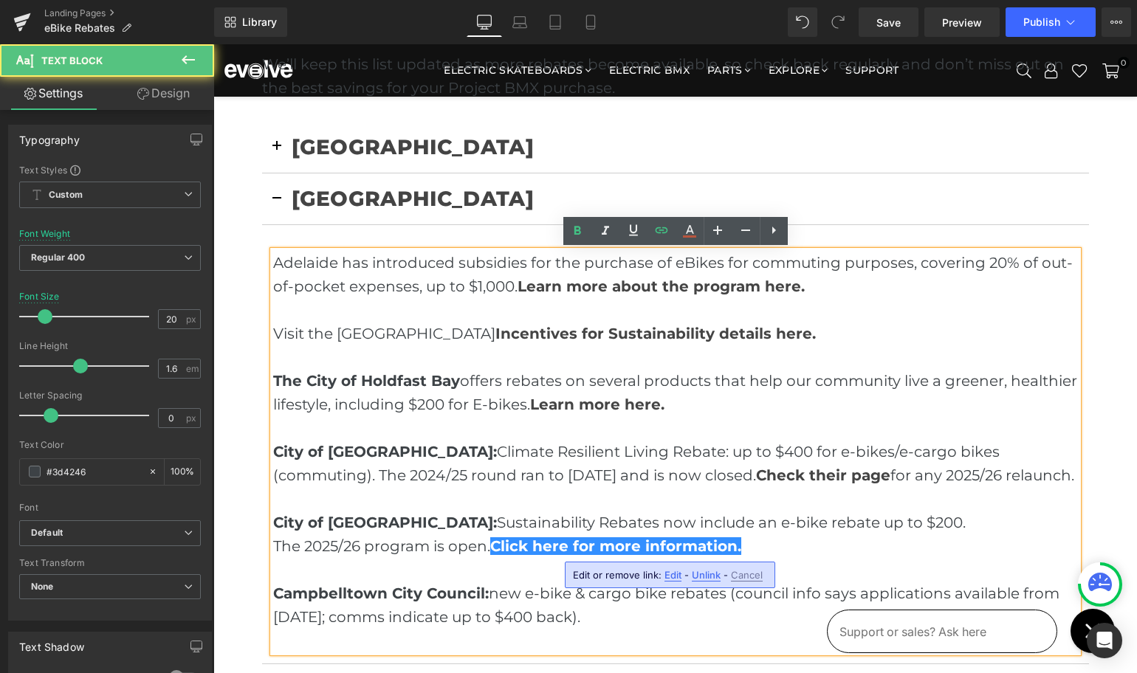
click at [539, 599] on p "Campbelltown City Council: new e-bike & cargo bike rebates (council info says a…" at bounding box center [675, 605] width 805 height 47
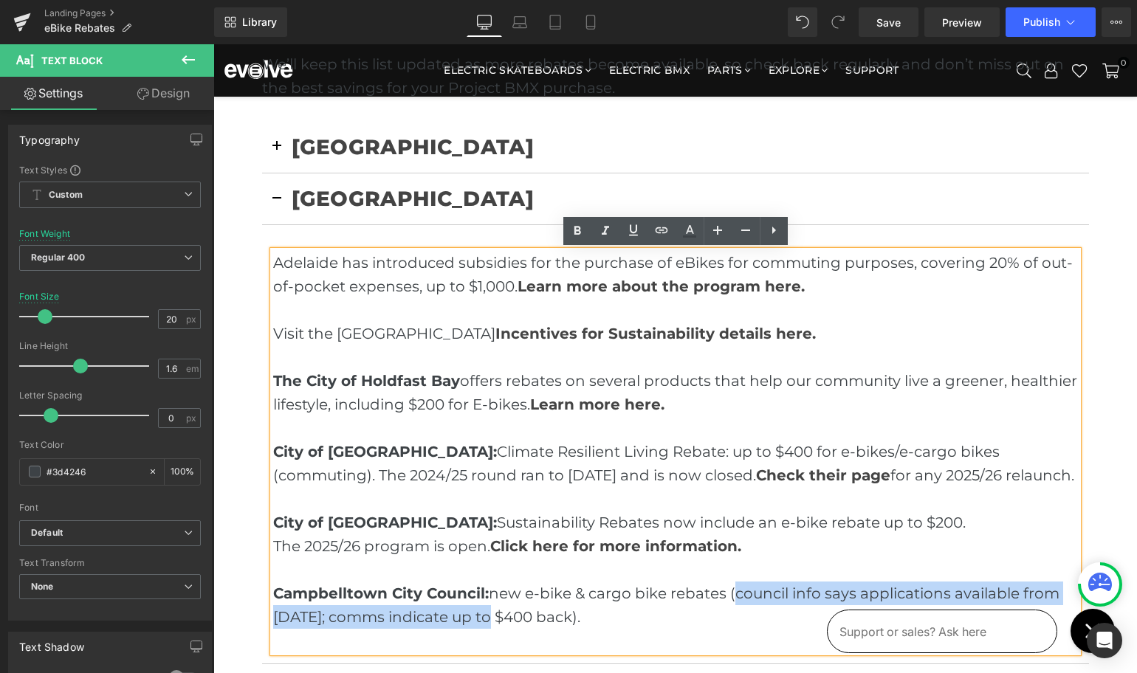
drag, startPoint x: 731, startPoint y: 596, endPoint x: 470, endPoint y: 623, distance: 262.7
click at [470, 623] on p "Campbelltown City Council: new e-bike & cargo bike rebates (council info says a…" at bounding box center [675, 605] width 805 height 47
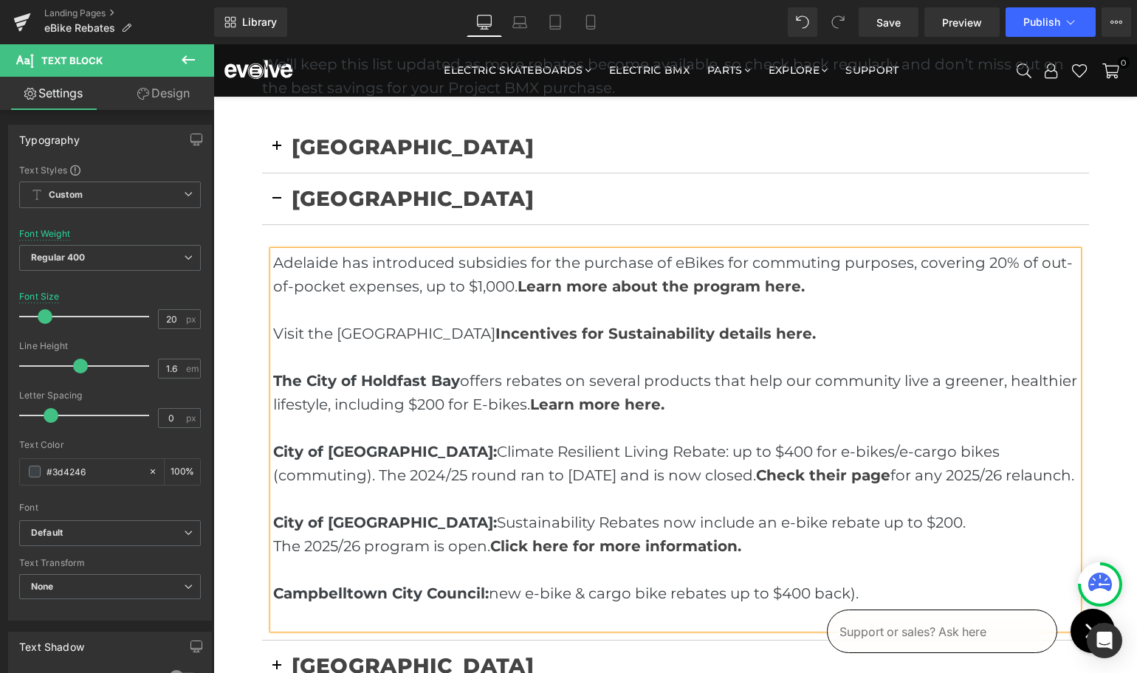
click at [856, 594] on p "Campbelltown City Council: new e-bike & cargo bike rebates up to $400 back)." at bounding box center [675, 594] width 805 height 24
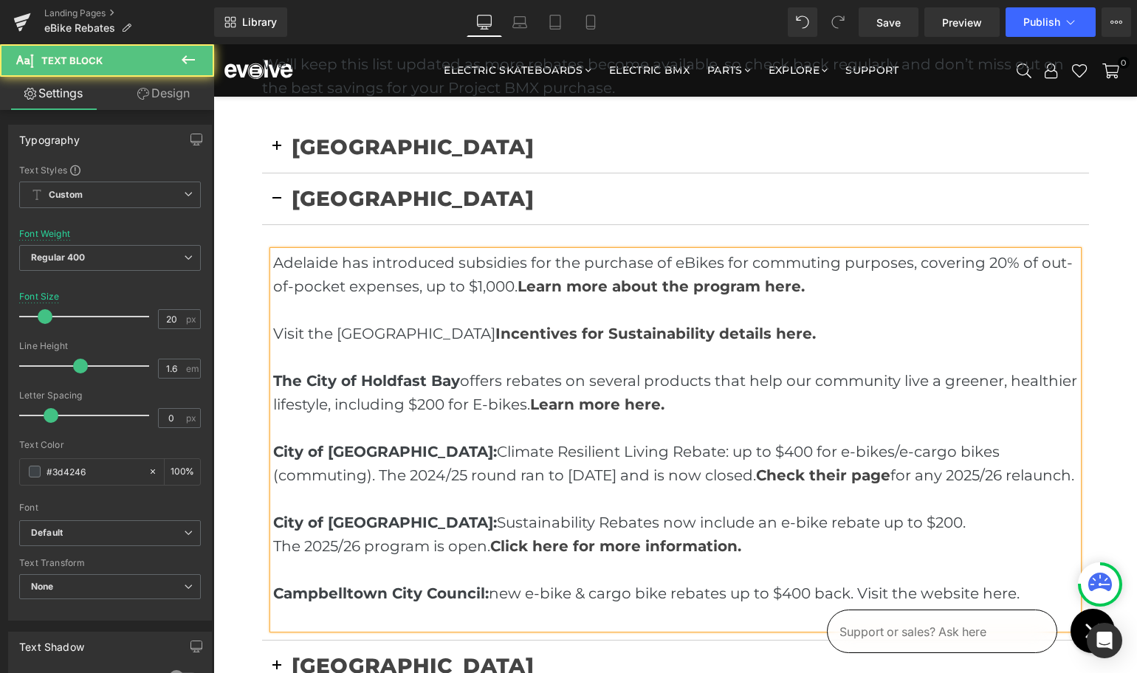
click at [859, 593] on p "Campbelltown City Council: new e-bike & cargo bike rebates up to $400 back. Vis…" at bounding box center [675, 594] width 805 height 24
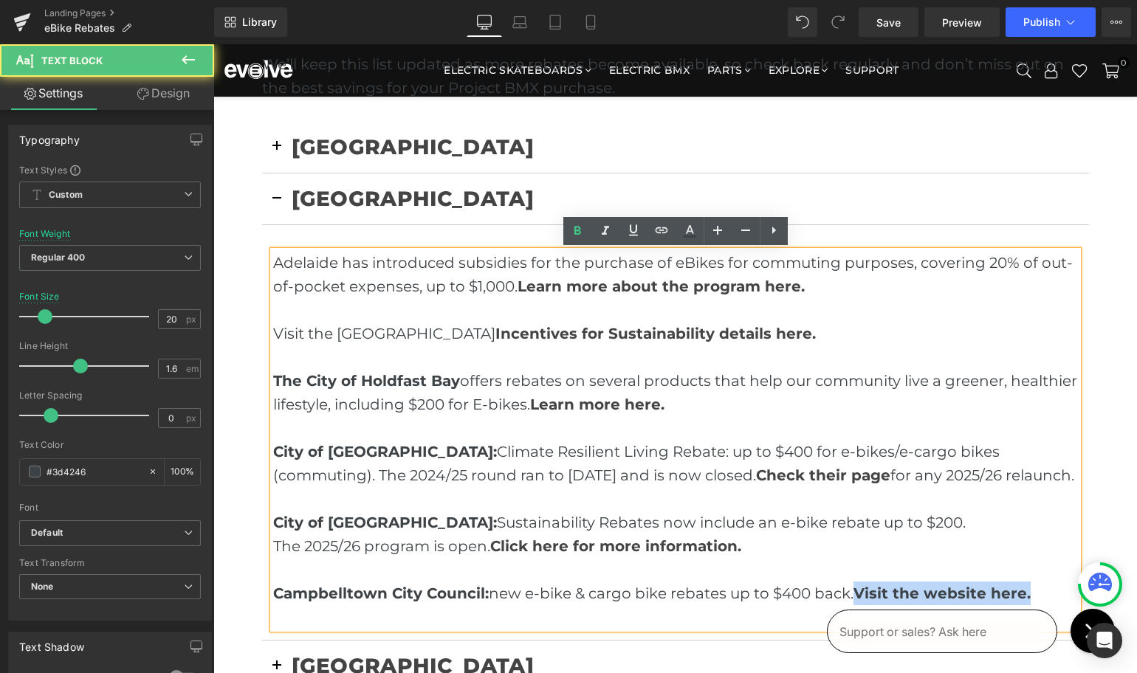
click at [1034, 596] on p "Campbelltown City Council: new e-bike & cargo bike rebates up to $400 back. Vis…" at bounding box center [675, 594] width 805 height 24
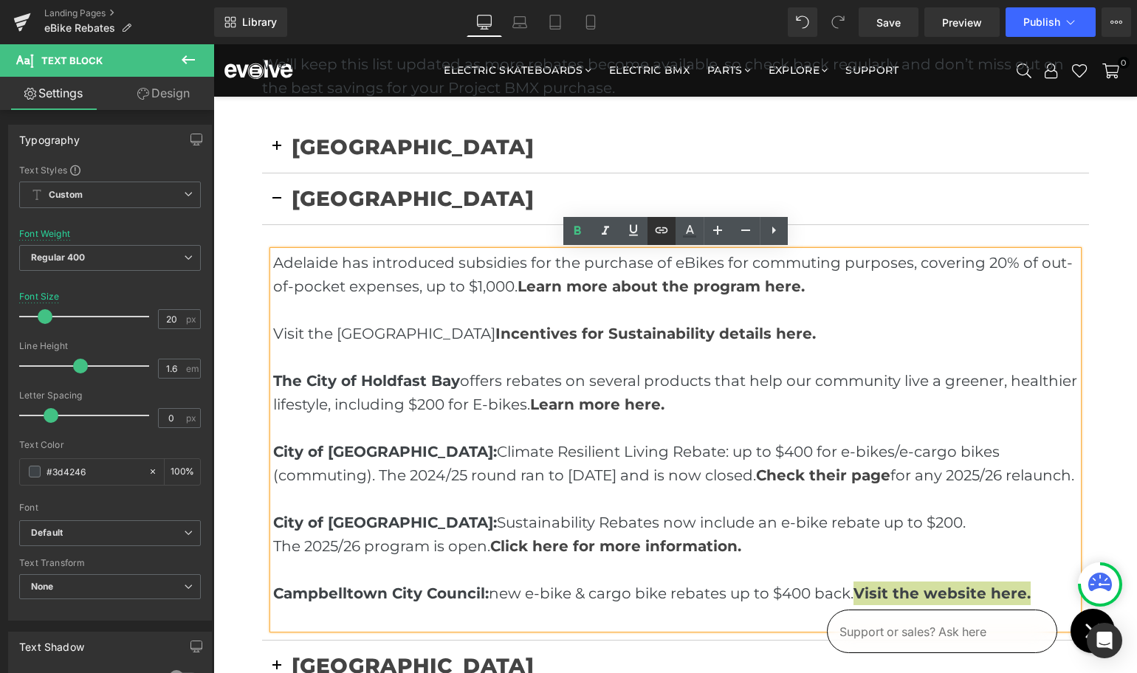
click at [658, 231] on icon at bounding box center [661, 230] width 13 height 6
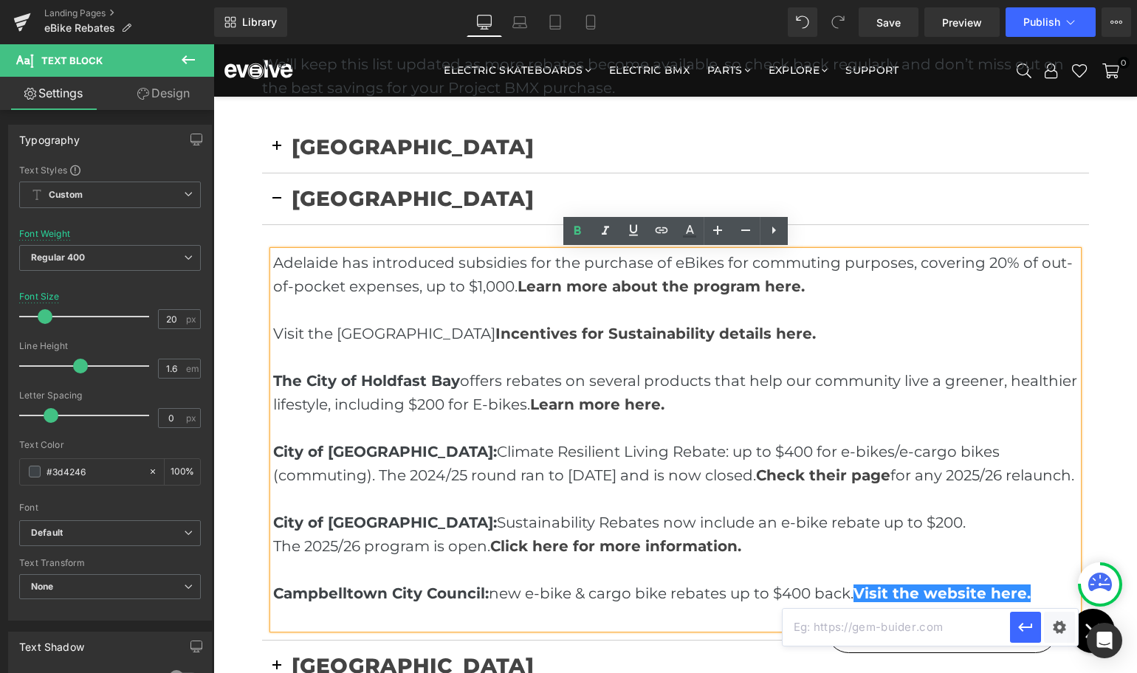
click at [886, 629] on input "text" at bounding box center [895, 627] width 227 height 37
paste input "[URL][DOMAIN_NAME][DOMAIN_NAME]"
type input "[URL][DOMAIN_NAME][DOMAIN_NAME]"
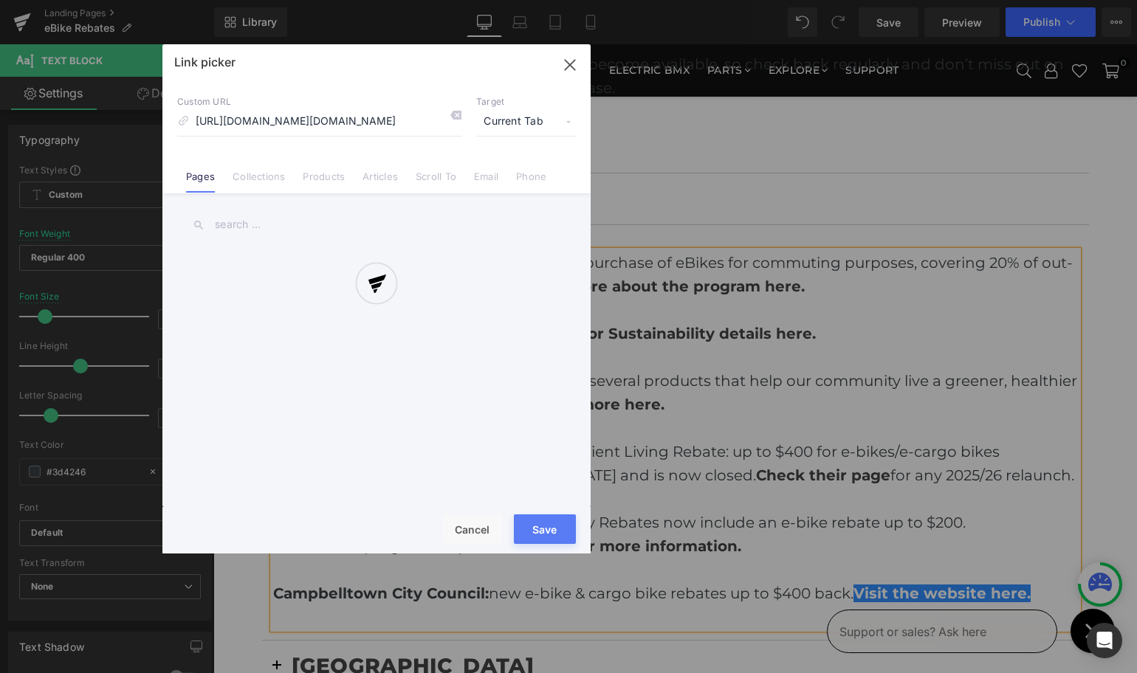
click at [1062, 0] on div "Text Color Highlight Color #333333 Edit or remove link: Edit - Unlink - Cancel …" at bounding box center [568, 0] width 1137 height 0
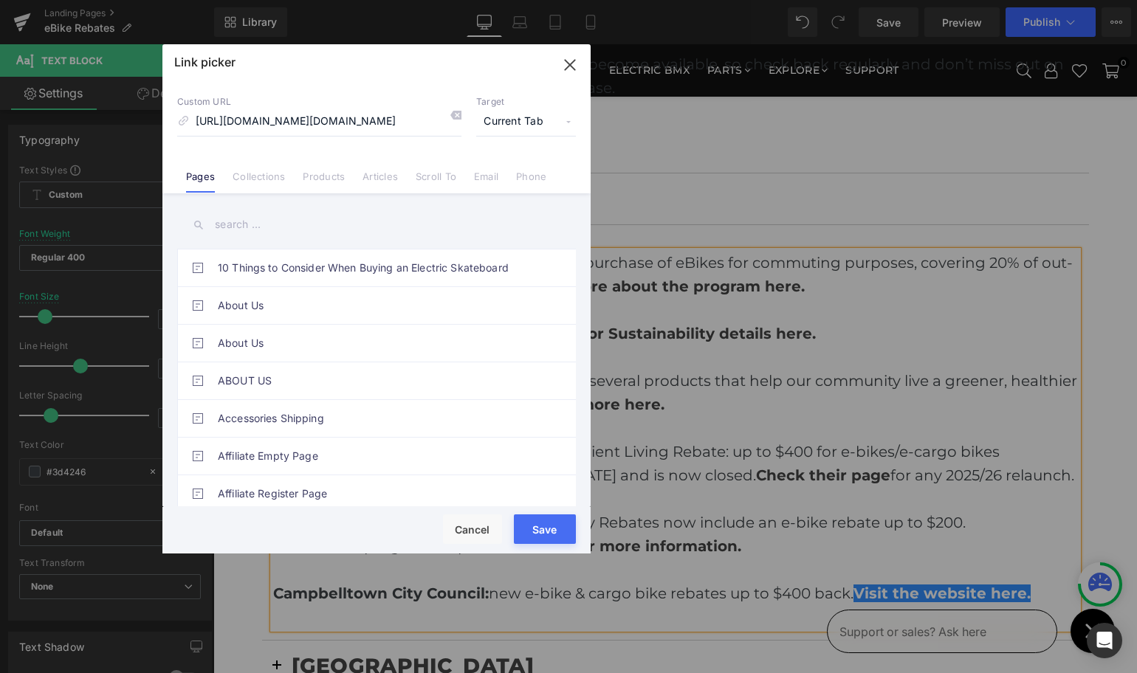
scroll to position [0, 0]
click at [509, 123] on span "Current Tab" at bounding box center [526, 122] width 100 height 28
click at [506, 174] on li "New Tab" at bounding box center [526, 175] width 114 height 26
click at [543, 537] on button "Save" at bounding box center [545, 529] width 62 height 30
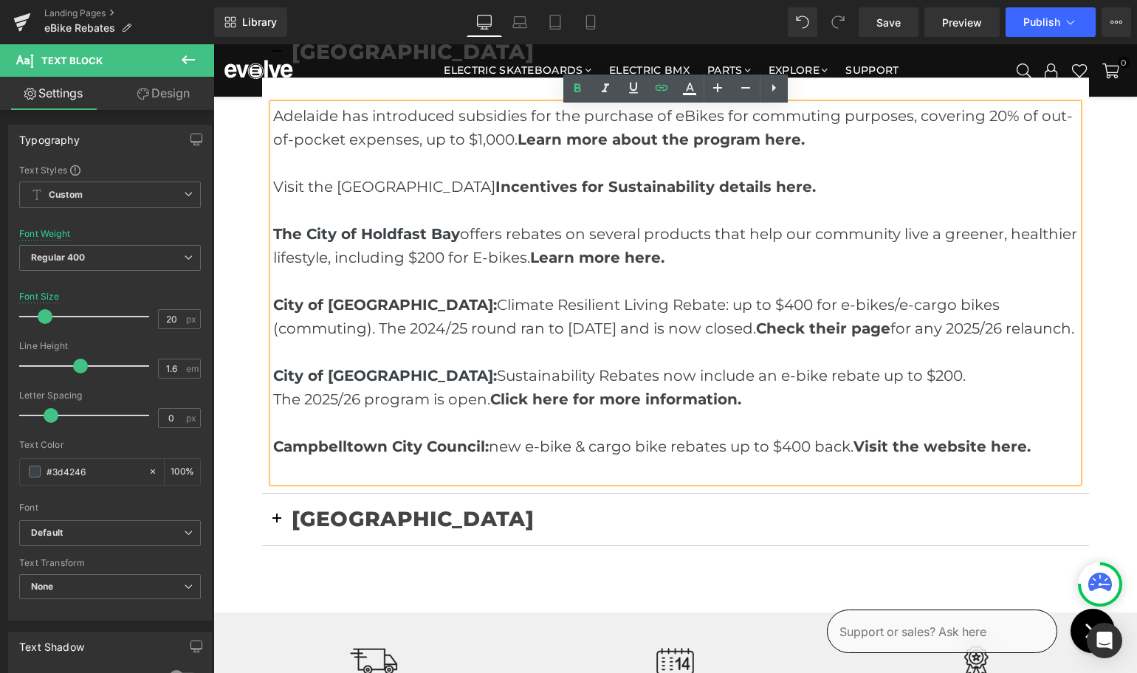
scroll to position [709, 0]
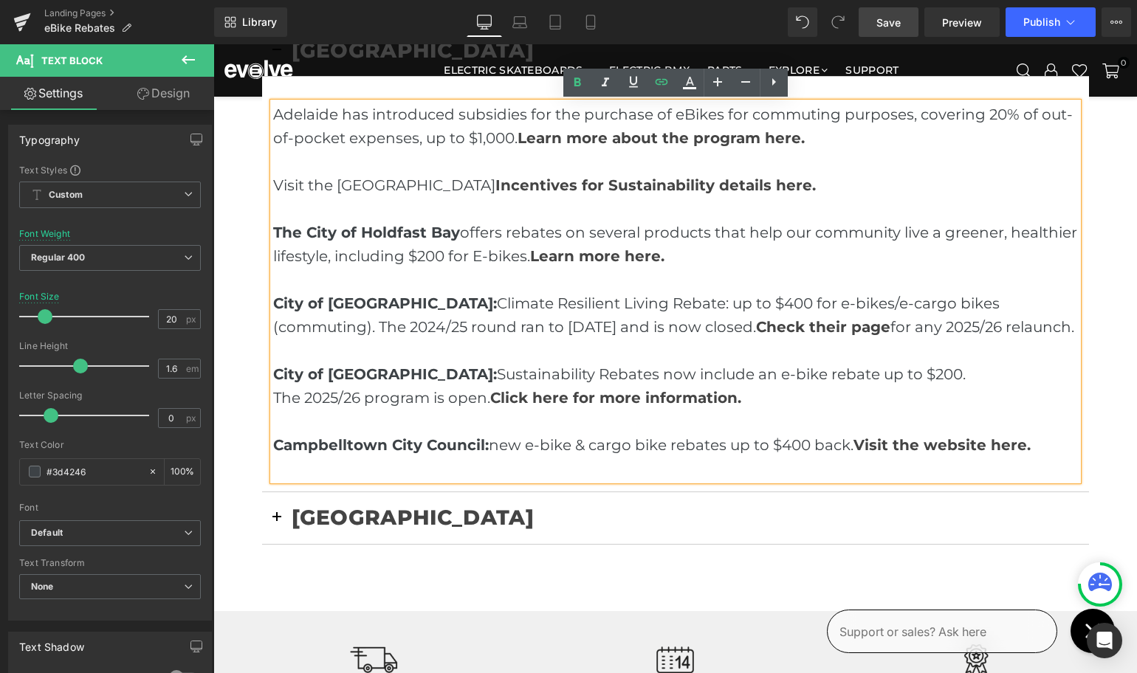
click at [885, 13] on link "Save" at bounding box center [888, 22] width 60 height 30
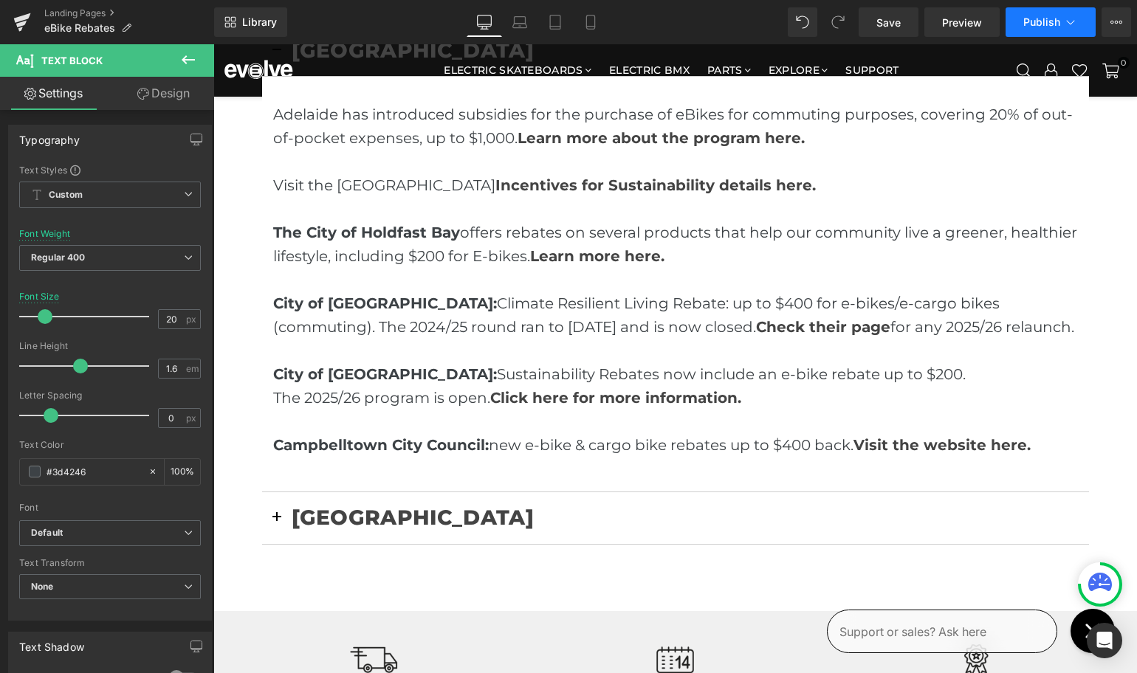
click at [1040, 21] on span "Publish" at bounding box center [1041, 22] width 37 height 12
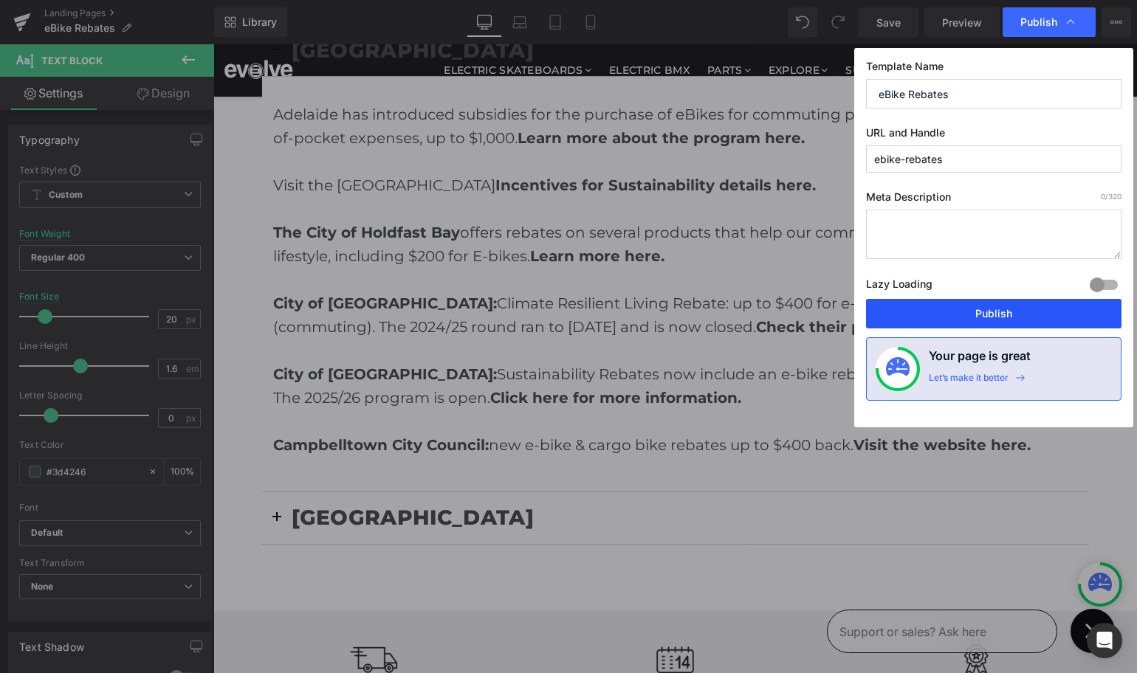
click at [984, 323] on button "Publish" at bounding box center [993, 314] width 255 height 30
